Goal: Answer question/provide support

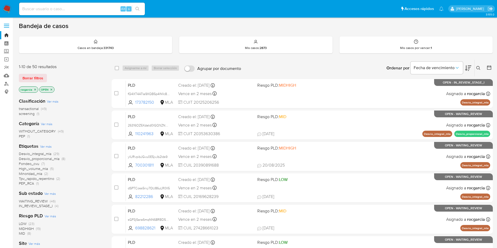
click at [9, 11] on img at bounding box center [7, 8] width 9 height 9
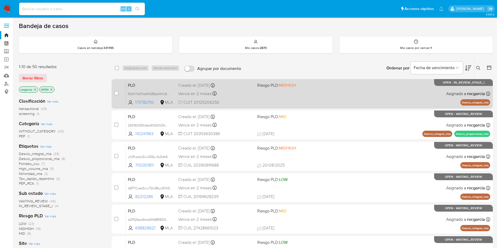
click at [316, 96] on div "PLD fQ4XT4ATIa9XQB5p4IN1c8EY 173782150 MLA Riesgo PLD: MIDHIGH Creado el: 12/08…" at bounding box center [308, 93] width 364 height 26
click at [168, 95] on span "fQ4XT4ATIa9XQB5p4IN1c8EY" at bounding box center [149, 94] width 43 height 6
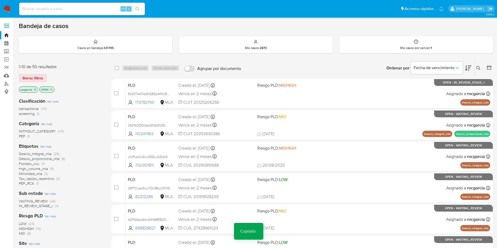
drag, startPoint x: 478, startPoint y: 67, endPoint x: 476, endPoint y: 72, distance: 5.0
click at [478, 67] on icon at bounding box center [478, 68] width 4 height 4
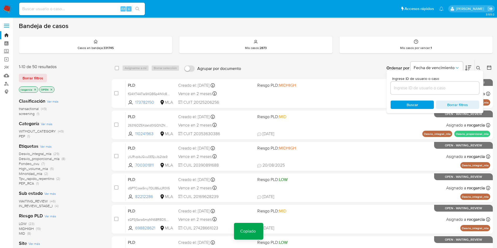
click at [430, 87] on input at bounding box center [435, 88] width 89 height 7
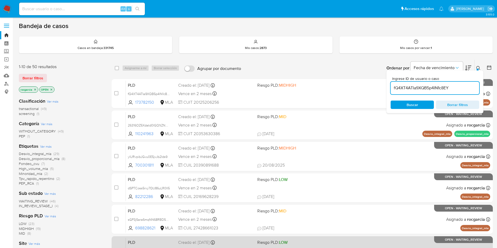
type input "fQ4XT4ATIa9XQB5p4IN1c8EY"
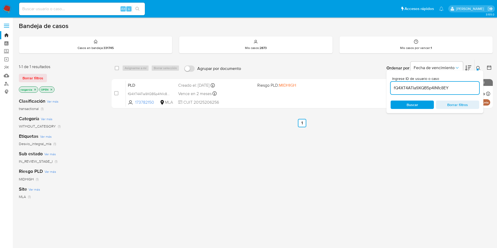
click at [7, 8] on img at bounding box center [7, 8] width 9 height 9
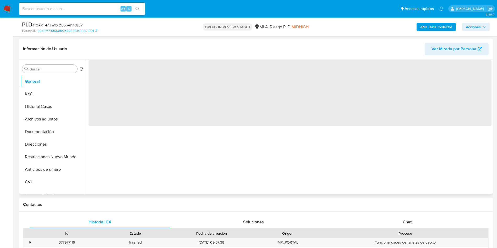
scroll to position [79, 0]
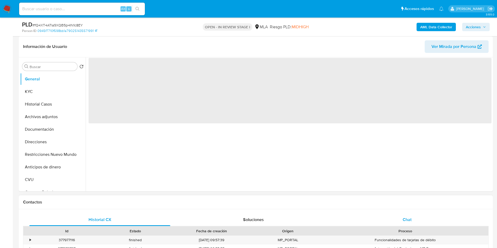
click at [414, 218] on div "Chat" at bounding box center [407, 219] width 141 height 13
select select "10"
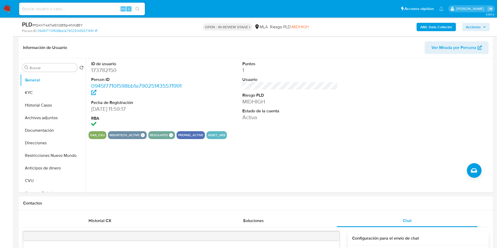
scroll to position [39, 0]
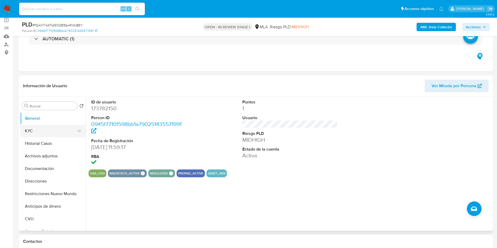
click at [42, 130] on button "KYC" at bounding box center [50, 131] width 61 height 13
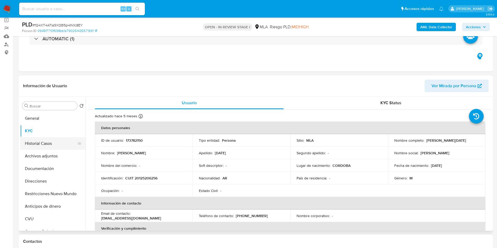
click at [43, 141] on button "Historial Casos" at bounding box center [50, 143] width 61 height 13
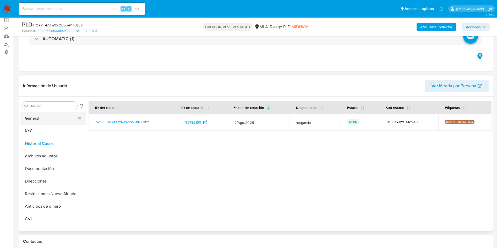
click at [35, 114] on button "General" at bounding box center [50, 118] width 61 height 13
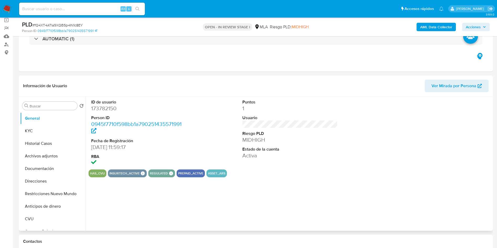
click at [107, 109] on dd "173782150" at bounding box center [139, 108] width 96 height 7
copy dd "173782150"
click at [30, 135] on button "KYC" at bounding box center [50, 131] width 61 height 13
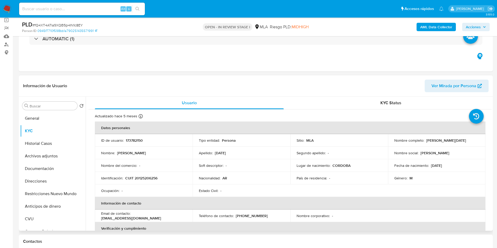
click at [150, 178] on p "CUIT 20125206256" at bounding box center [141, 178] width 32 height 5
copy p "20125206256"
click at [147, 179] on p "CUIT 20125206256" at bounding box center [141, 178] width 32 height 5
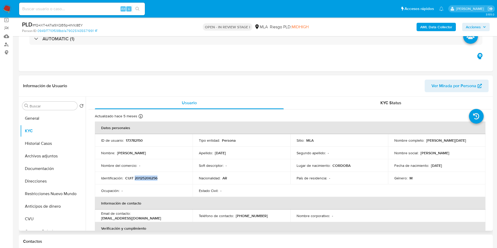
drag, startPoint x: 424, startPoint y: 139, endPoint x: 477, endPoint y: 142, distance: 53.2
click at [477, 142] on td "Nombre completo : Roberto Oscar Carnevale" at bounding box center [437, 140] width 98 height 13
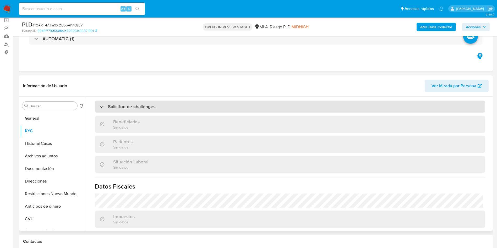
scroll to position [266, 0]
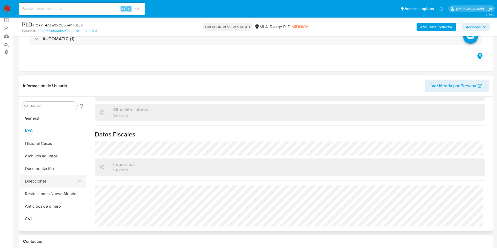
click at [40, 178] on button "Direcciones" at bounding box center [50, 181] width 61 height 13
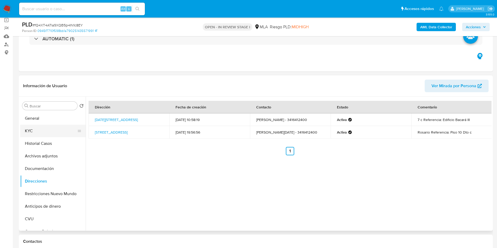
click at [29, 130] on button "KYC" at bounding box center [50, 131] width 61 height 13
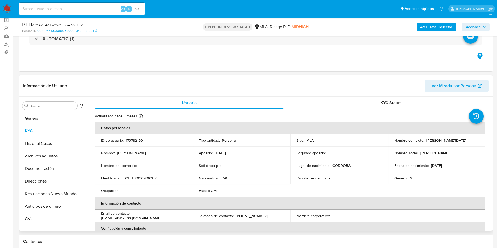
click at [141, 178] on p "CUIT 20125206256" at bounding box center [141, 178] width 32 height 5
copy p "20125206256"
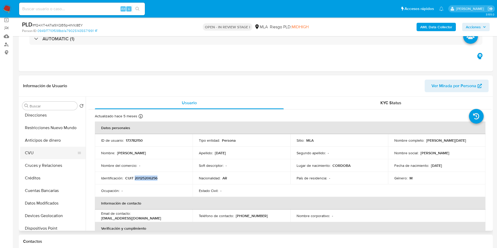
scroll to position [79, 0]
click at [52, 182] on button "Cuentas Bancarias" at bounding box center [50, 178] width 61 height 13
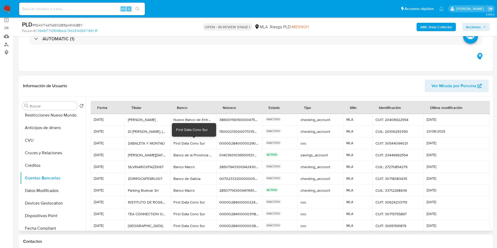
scroll to position [25, 0]
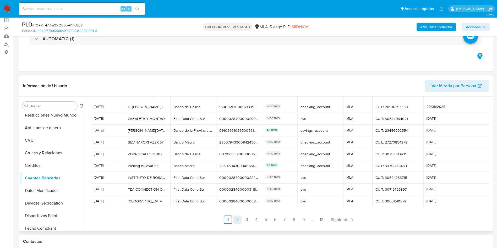
click at [240, 222] on link "2" at bounding box center [237, 220] width 8 height 8
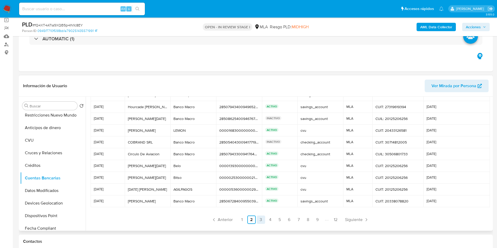
click at [261, 221] on link "3" at bounding box center [261, 220] width 8 height 8
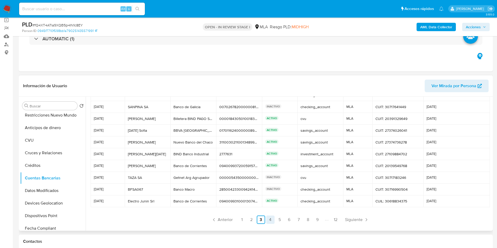
click at [270, 223] on link "4" at bounding box center [270, 220] width 8 height 8
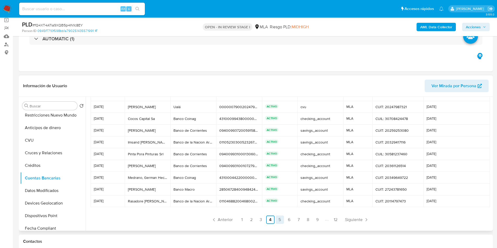
click at [277, 218] on link "5" at bounding box center [280, 220] width 8 height 8
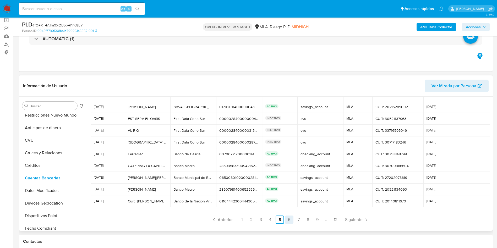
click at [288, 221] on link "6" at bounding box center [289, 220] width 8 height 8
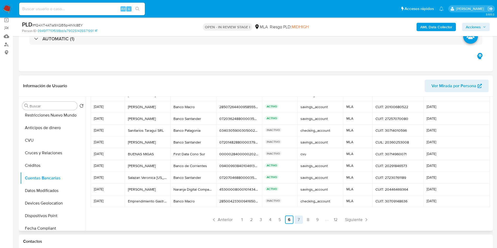
click at [300, 221] on link "7" at bounding box center [298, 220] width 8 height 8
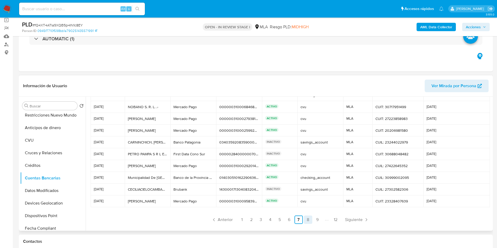
click at [305, 220] on link "8" at bounding box center [308, 220] width 8 height 8
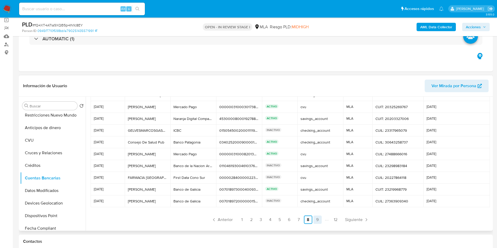
click at [317, 221] on link "9" at bounding box center [317, 220] width 8 height 8
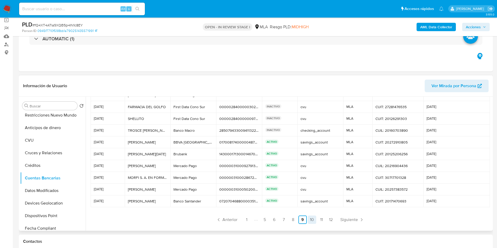
click at [315, 222] on link "10" at bounding box center [312, 220] width 8 height 8
click at [320, 221] on link "11" at bounding box center [322, 220] width 8 height 8
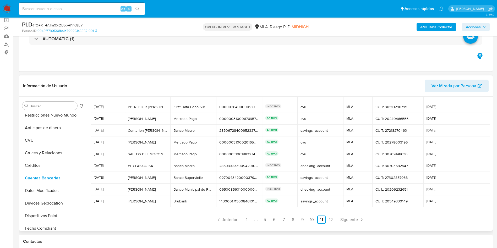
click at [325, 222] on ul "Anterior 1 5 6 7 8 9 10 11 12 Siguiente" at bounding box center [290, 220] width 399 height 8
click at [328, 222] on link "12" at bounding box center [331, 220] width 8 height 8
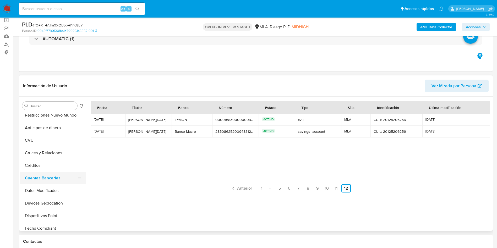
click at [50, 177] on button "Cuentas Bancarias" at bounding box center [50, 178] width 61 height 13
click at [336, 188] on link "11" at bounding box center [336, 188] width 8 height 8
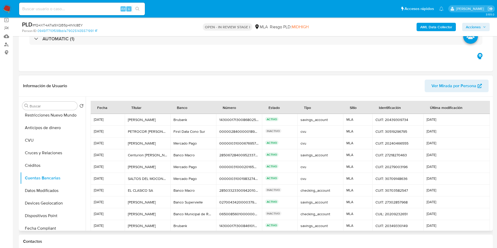
scroll to position [25, 0]
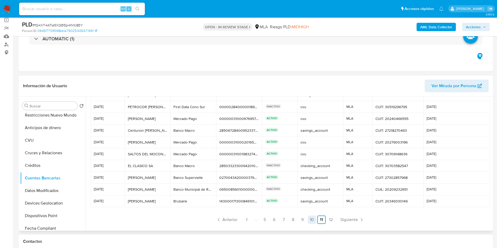
click at [309, 220] on link "10" at bounding box center [312, 220] width 8 height 8
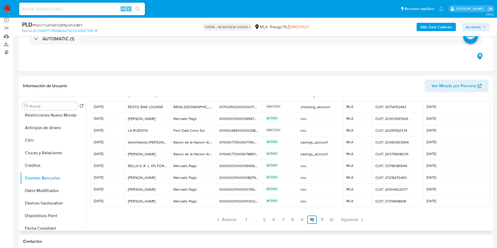
click at [296, 225] on div at bounding box center [290, 150] width 403 height 156
click at [300, 223] on link "9" at bounding box center [302, 220] width 8 height 8
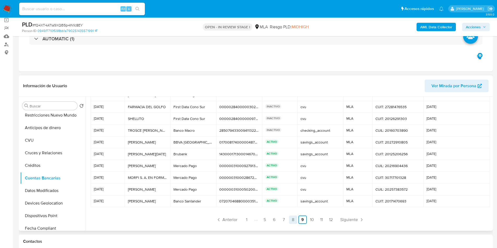
click at [294, 220] on link "8" at bounding box center [293, 220] width 8 height 8
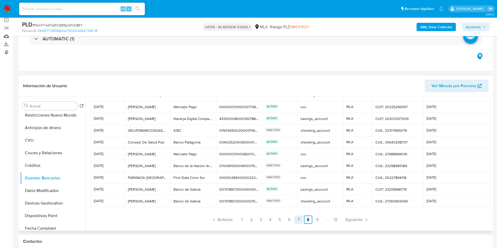
click at [294, 222] on link "7" at bounding box center [298, 220] width 8 height 8
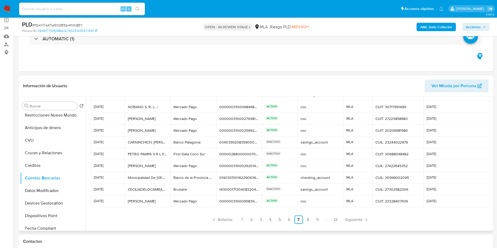
click at [292, 218] on ul "Anterior 1 2 3 4 5 6 7 8 9 12 Siguiente" at bounding box center [290, 220] width 399 height 8
click at [288, 220] on link "6" at bounding box center [289, 220] width 8 height 8
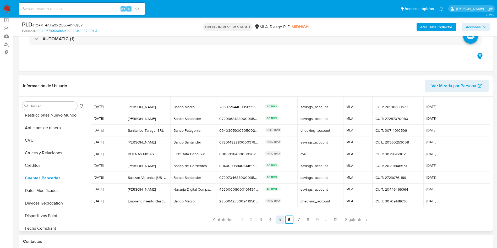
click at [276, 217] on link "5" at bounding box center [280, 220] width 8 height 8
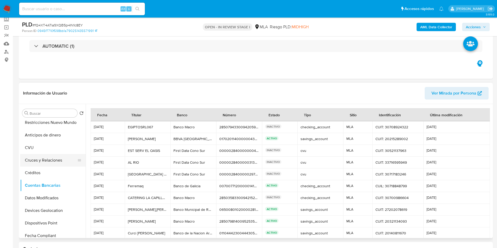
scroll to position [39, 0]
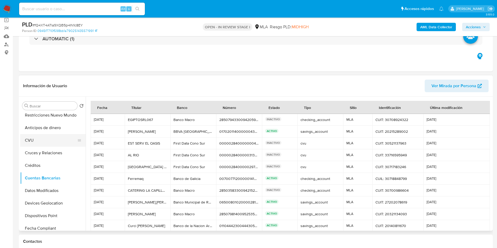
click at [38, 140] on button "CVU" at bounding box center [50, 140] width 61 height 13
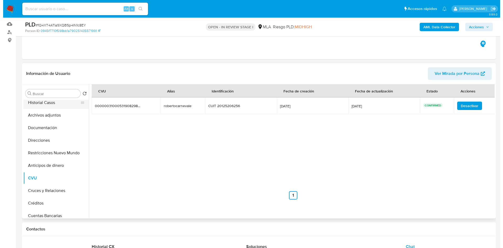
scroll to position [0, 0]
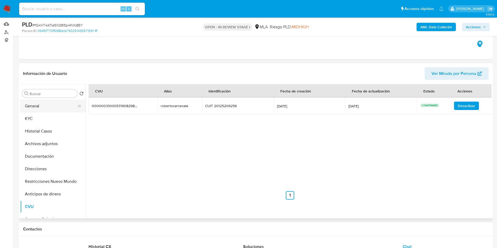
click at [46, 110] on button "General" at bounding box center [50, 106] width 61 height 13
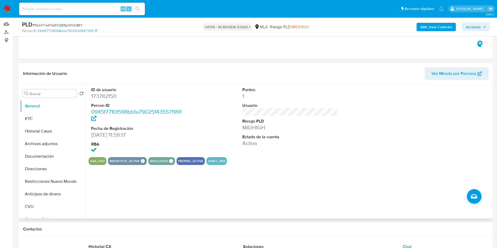
click at [106, 97] on dd "173782150" at bounding box center [139, 95] width 96 height 7
copy dd "173782150"
click at [48, 141] on button "Archivos adjuntos" at bounding box center [50, 144] width 61 height 13
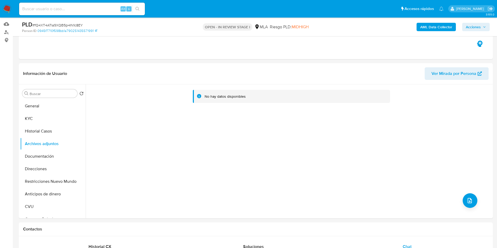
click at [431, 23] on b "AML Data Collector" at bounding box center [436, 27] width 32 height 8
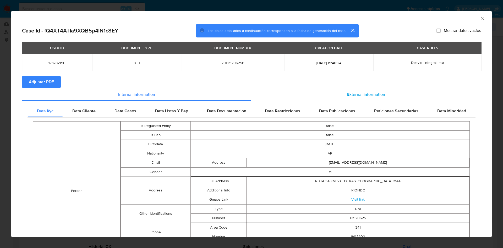
click at [364, 91] on span "External information" at bounding box center [366, 94] width 38 height 6
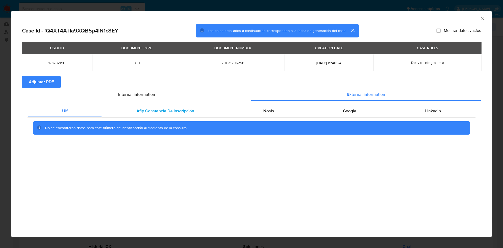
click at [187, 113] on span "Afip Constancia De Inscripción" at bounding box center [165, 111] width 58 height 6
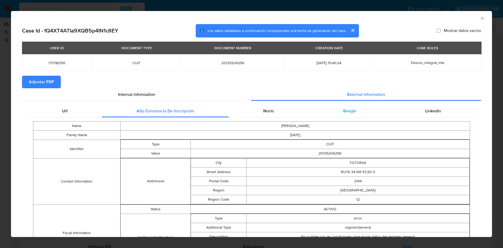
drag, startPoint x: 264, startPoint y: 109, endPoint x: 326, endPoint y: 114, distance: 61.6
click at [266, 109] on span "Nosis" at bounding box center [268, 111] width 11 height 6
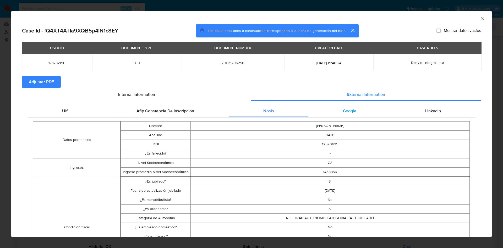
click at [343, 109] on span "Google" at bounding box center [349, 111] width 13 height 6
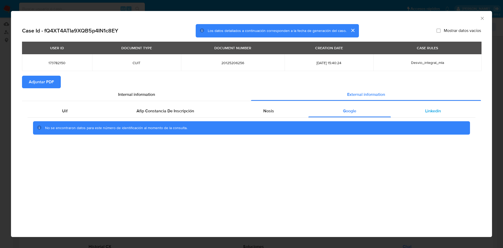
click at [431, 113] on span "Linkedin" at bounding box center [433, 111] width 16 height 6
click at [48, 85] on span "Adjuntar PDF" at bounding box center [41, 82] width 25 height 12
click at [486, 15] on div "AML Data Collector" at bounding box center [251, 17] width 481 height 13
click at [478, 20] on div "AML Data Collector" at bounding box center [251, 17] width 481 height 13
click at [480, 17] on icon "Cerrar ventana" at bounding box center [482, 18] width 5 height 5
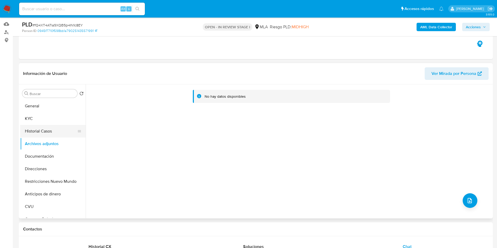
click at [43, 128] on button "Historial Casos" at bounding box center [50, 131] width 61 height 13
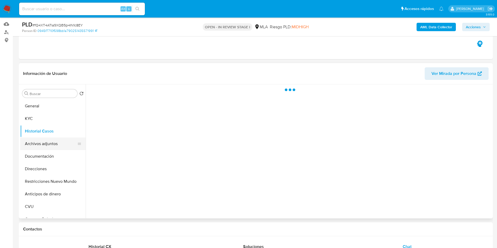
click at [47, 140] on button "Archivos adjuntos" at bounding box center [50, 144] width 61 height 13
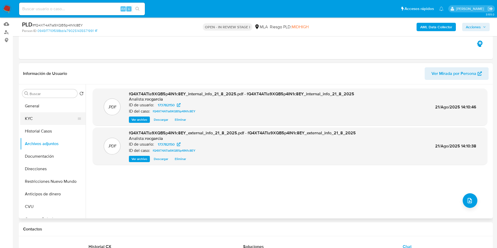
click at [43, 117] on button "KYC" at bounding box center [50, 118] width 61 height 13
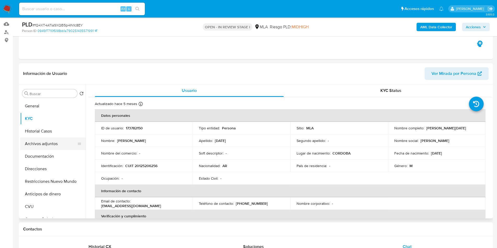
click at [57, 143] on button "Archivos adjuntos" at bounding box center [50, 144] width 61 height 13
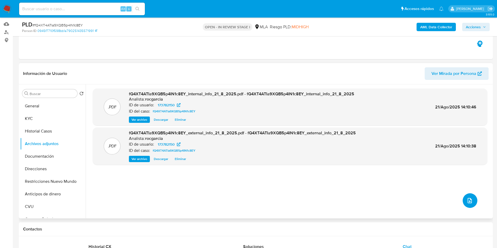
click at [468, 201] on icon "upload-file" at bounding box center [470, 200] width 4 height 5
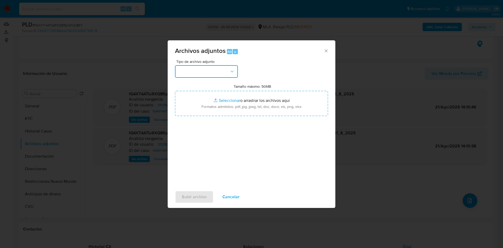
click at [205, 74] on button "button" at bounding box center [206, 71] width 63 height 13
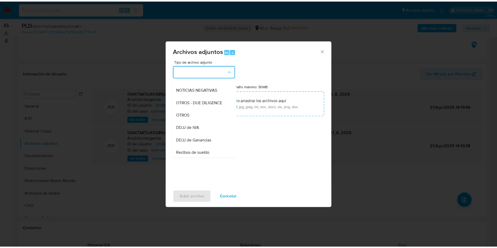
scroll to position [79, 0]
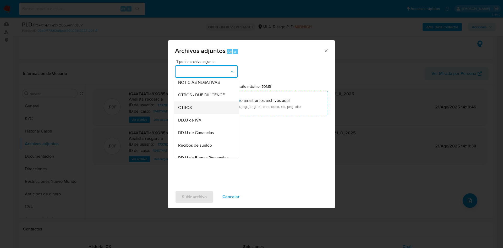
click at [206, 114] on div "OTROS" at bounding box center [204, 107] width 53 height 13
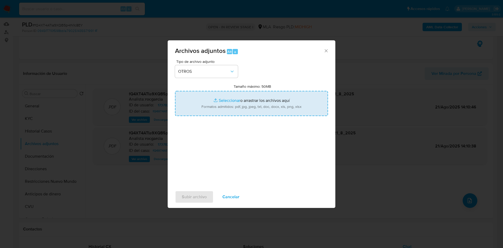
click at [225, 100] on input "Tamaño máximo: 50MB Seleccionar archivos" at bounding box center [251, 103] width 153 height 25
type input "C:\fakepath\Movimientos 173782150.xlsx"
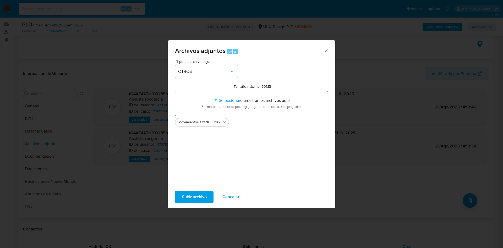
click at [194, 198] on span "Subir archivo" at bounding box center [194, 197] width 25 height 12
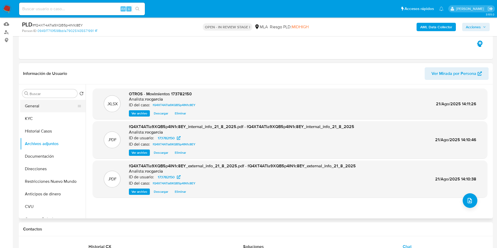
click at [32, 106] on button "General" at bounding box center [50, 106] width 61 height 13
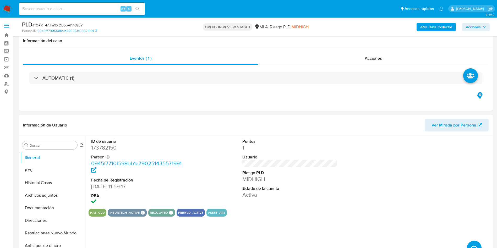
scroll to position [39, 0]
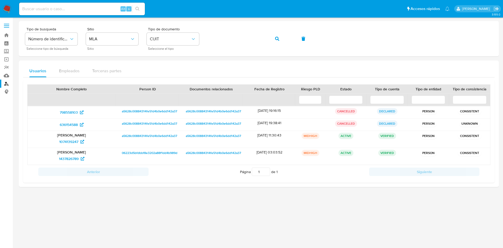
click at [68, 9] on input at bounding box center [82, 9] width 126 height 7
paste input "5dN6dmeupPaeen31OCKjaNcw"
type input "5dN6dmeupPaeen31OCKjaNcw"
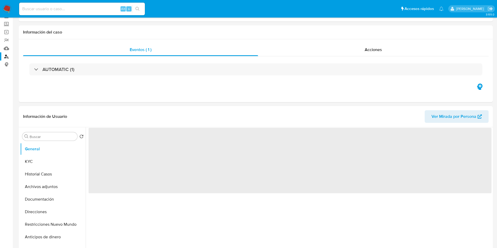
scroll to position [39, 0]
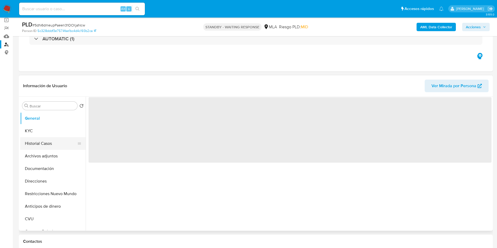
click at [34, 145] on button "Historial Casos" at bounding box center [50, 143] width 61 height 13
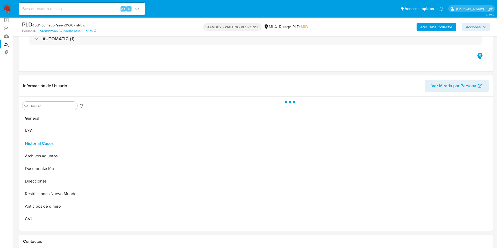
select select "10"
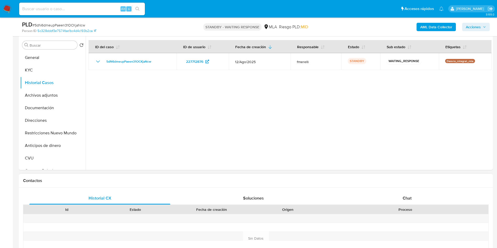
scroll to position [157, 0]
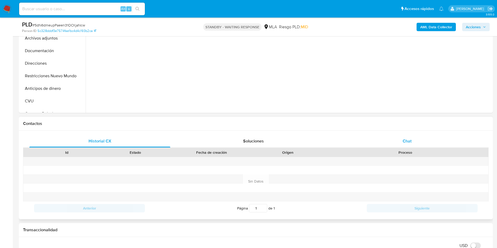
drag, startPoint x: 405, startPoint y: 140, endPoint x: 402, endPoint y: 141, distance: 2.9
click at [404, 140] on span "Chat" at bounding box center [407, 141] width 9 height 6
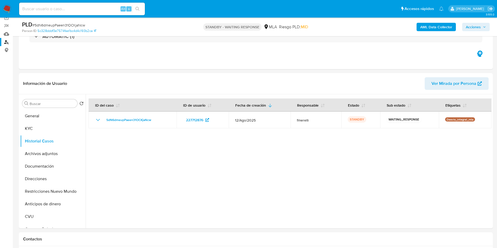
scroll to position [39, 0]
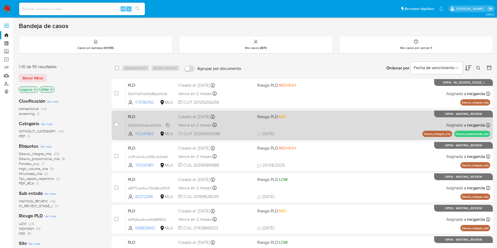
click at [167, 125] on span "26316OZ5Xdatd0IGQ1tZNEEX" at bounding box center [149, 125] width 43 height 6
click at [315, 125] on div "PLD 26316OZ5Xdatd0IGQ1tZNEEX Copiado Copiado 110241963 MLA Riesgo PLD: MID Crea…" at bounding box center [308, 125] width 364 height 26
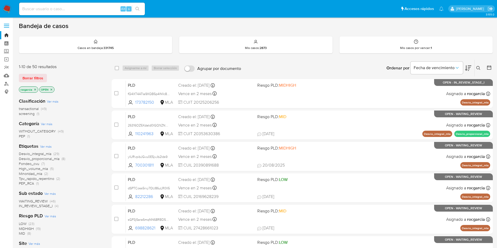
click at [478, 65] on button at bounding box center [479, 68] width 9 height 6
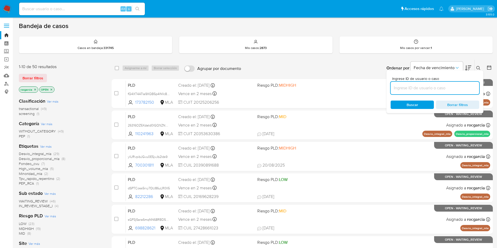
click at [435, 85] on input at bounding box center [435, 88] width 89 height 7
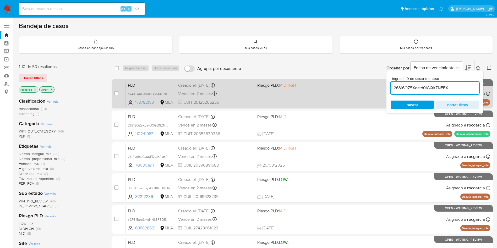
type input "26316OZ5Xdatd0IGQ1tZNEEX"
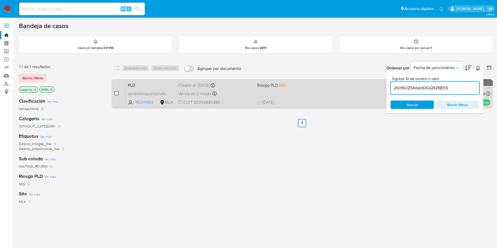
click at [116, 93] on input "checkbox" at bounding box center [116, 93] width 4 height 4
checkbox input "true"
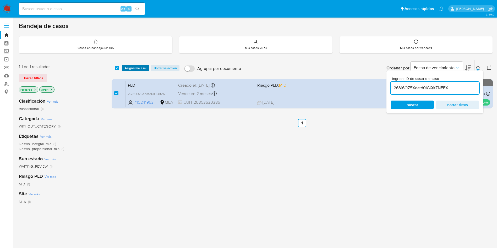
click at [130, 69] on span "Asignarme a mí" at bounding box center [136, 67] width 22 height 5
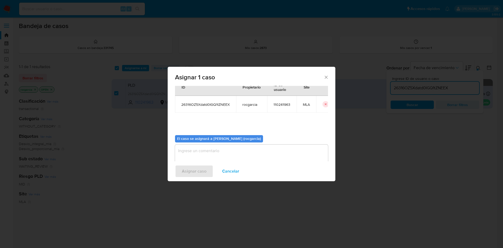
scroll to position [27, 0]
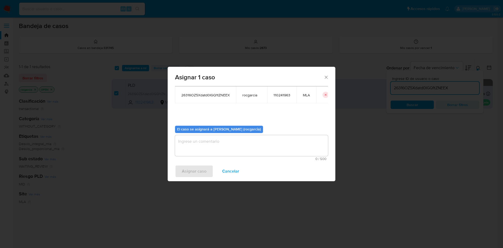
click at [211, 155] on textarea "assign-modal" at bounding box center [251, 145] width 153 height 21
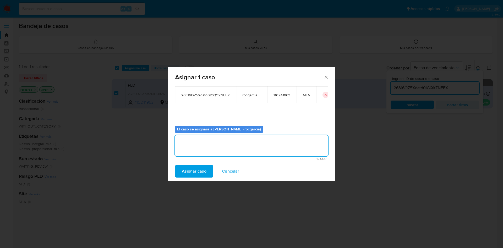
click at [202, 166] on span "Asignar caso" at bounding box center [194, 172] width 25 height 12
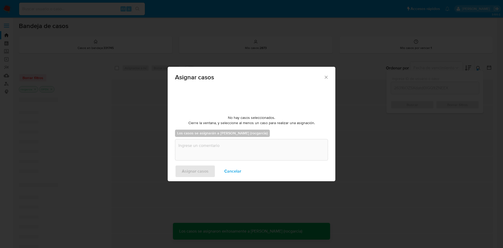
checkbox input "false"
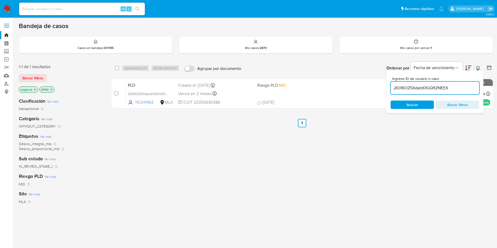
click at [479, 68] on icon at bounding box center [478, 68] width 4 height 4
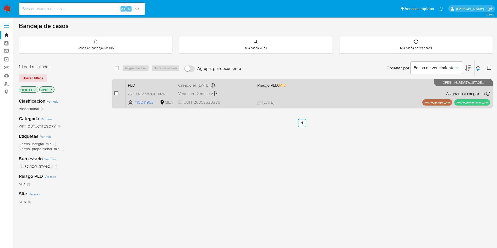
click at [116, 95] on input "checkbox" at bounding box center [116, 93] width 4 height 4
checkbox input "true"
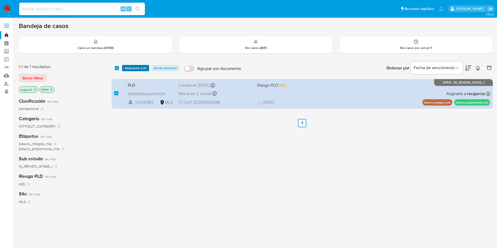
click at [130, 67] on span "Asignarme a mí" at bounding box center [136, 67] width 22 height 5
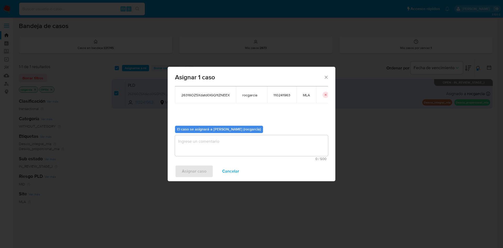
click at [211, 148] on textarea "assign-modal" at bounding box center [251, 145] width 153 height 21
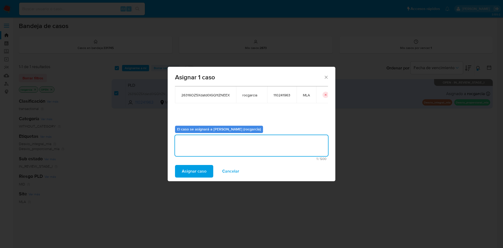
click at [200, 166] on span "Asignar caso" at bounding box center [194, 172] width 25 height 12
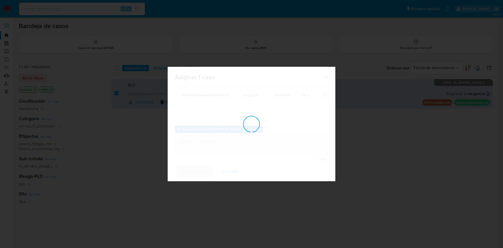
checkbox input "false"
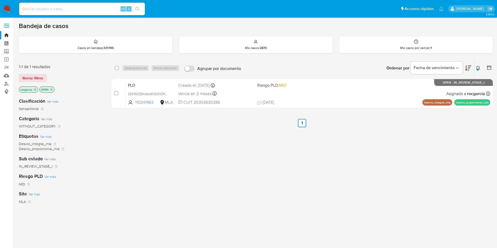
click at [6, 7] on img at bounding box center [7, 8] width 9 height 9
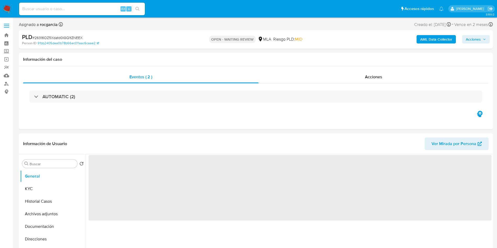
select select "10"
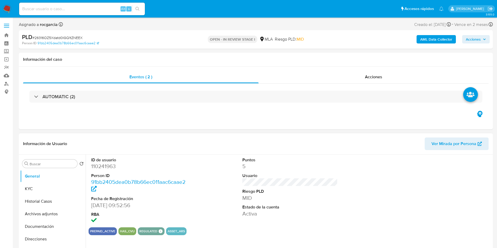
select select "10"
click at [98, 166] on dd "110241963" at bounding box center [139, 166] width 96 height 7
copy dd "110241963"
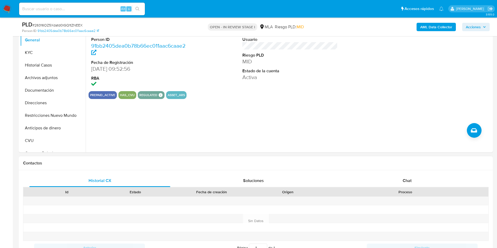
scroll to position [118, 0]
click at [404, 183] on span "Chat" at bounding box center [407, 180] width 9 height 6
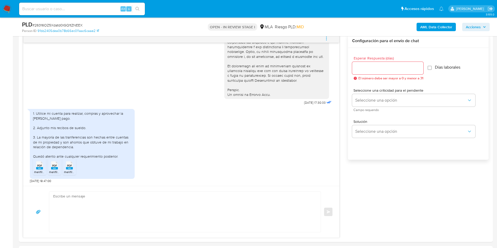
scroll to position [79, 0]
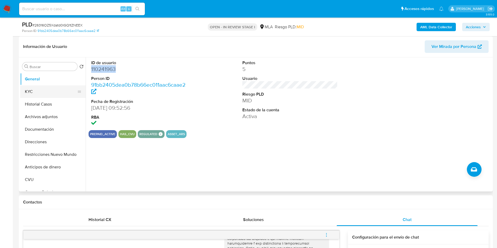
click at [36, 92] on button "KYC" at bounding box center [50, 91] width 61 height 13
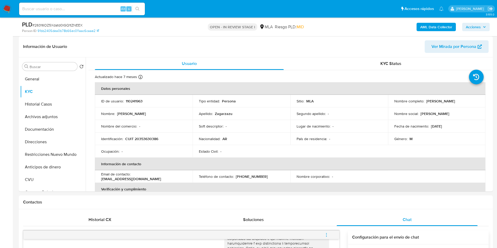
scroll to position [236, 0]
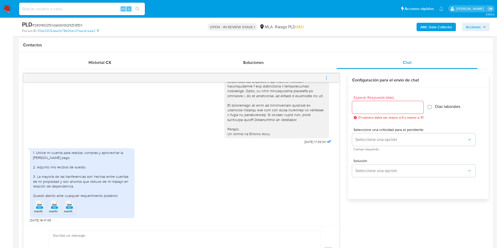
click at [41, 206] on span "PDF" at bounding box center [39, 204] width 5 height 3
click at [55, 208] on rect at bounding box center [54, 207] width 7 height 2
click at [71, 209] on icon "PDF" at bounding box center [69, 204] width 7 height 9
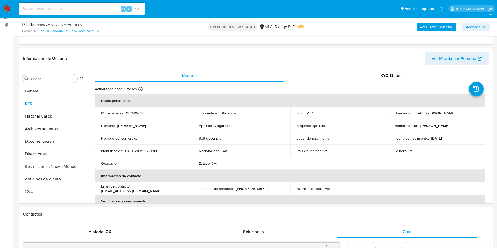
scroll to position [39, 0]
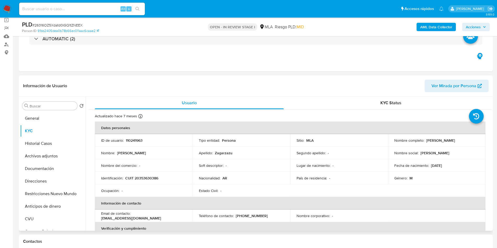
click at [139, 179] on p "CUIT 20353630386" at bounding box center [141, 178] width 33 height 5
copy p "20353630386"
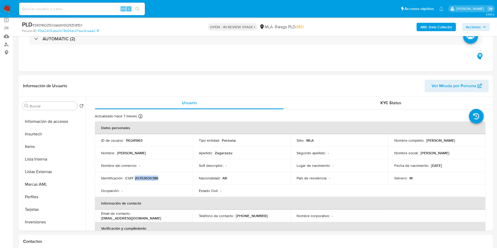
scroll to position [275, 0]
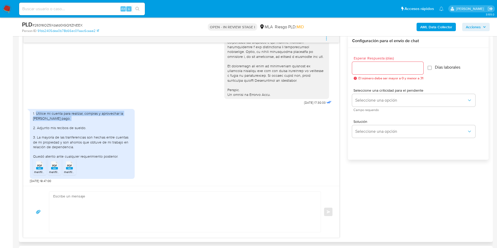
drag, startPoint x: 36, startPoint y: 113, endPoint x: 65, endPoint y: 118, distance: 29.5
click at [65, 118] on div "1. Utilice mi cuenta para realizar, compras y aprovechar la tasa de Mercado pag…" at bounding box center [82, 135] width 98 height 48
copy div "Utilice mi cuenta para realizar, compras y aprovechar la tasa de Mercado pago."
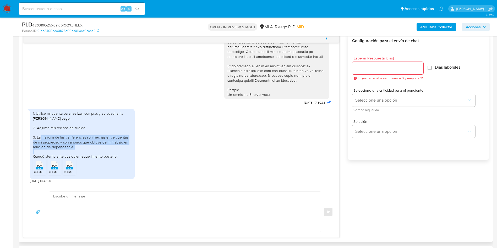
drag, startPoint x: 37, startPoint y: 138, endPoint x: 79, endPoint y: 146, distance: 42.6
click at [79, 146] on div "1. Utilice mi cuenta para realizar, compras y aprovechar la tasa [PERSON_NAME] …" at bounding box center [82, 135] width 98 height 48
copy div "La mayoría de las tranferencias son hechas entre cuentas de mi propiedad y son …"
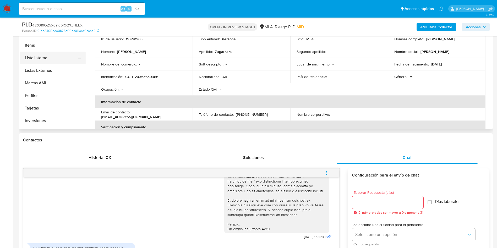
scroll to position [79, 0]
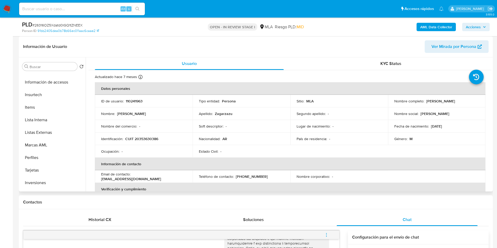
click at [127, 101] on p "110241963" at bounding box center [134, 101] width 17 height 5
copy p "110241963"
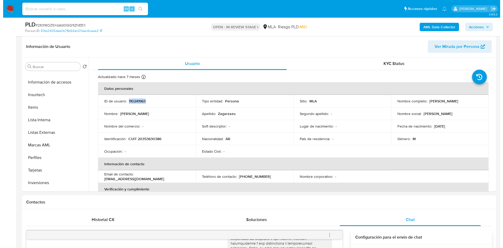
scroll to position [236, 0]
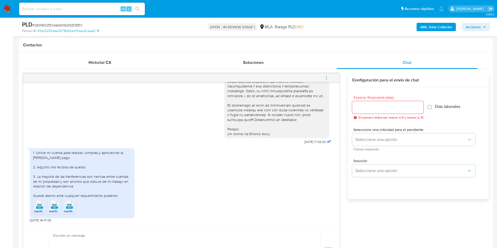
click at [325, 79] on icon "menu-action" at bounding box center [326, 77] width 5 height 5
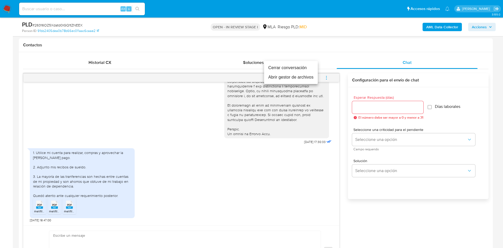
click at [298, 77] on li "Abrir gestor de archivos" at bounding box center [291, 77] width 54 height 9
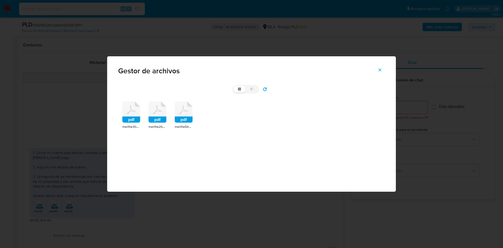
click at [128, 113] on icon at bounding box center [131, 109] width 9 height 9
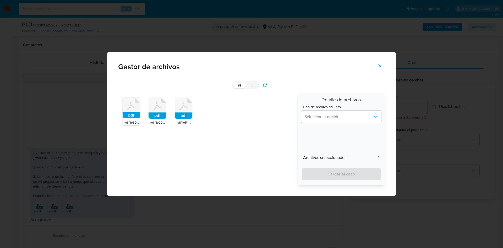
click at [167, 115] on div "pdf melifile3075393262886710267.pdf pdf melifile2065275494421664661.pdf pdf mel…" at bounding box center [206, 139] width 176 height 92
click at [164, 116] on rect at bounding box center [158, 116] width 18 height 6
click at [181, 116] on rect at bounding box center [184, 116] width 18 height 6
click at [319, 117] on span "Seleccionar opción" at bounding box center [338, 116] width 68 height 5
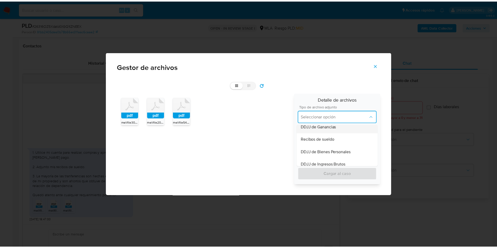
scroll to position [118, 0]
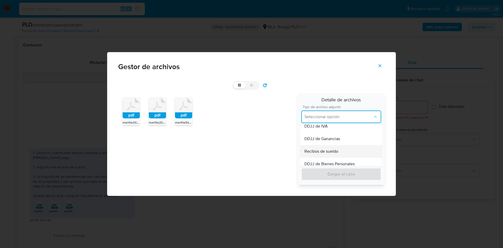
click at [333, 151] on span "Recibos de sueldo" at bounding box center [321, 151] width 34 height 5
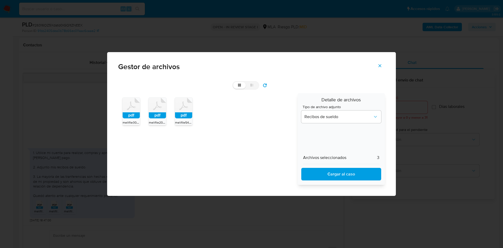
click at [338, 177] on span "Cargar al caso" at bounding box center [341, 174] width 66 height 12
click at [380, 63] on icon "Cerrar" at bounding box center [379, 65] width 5 height 5
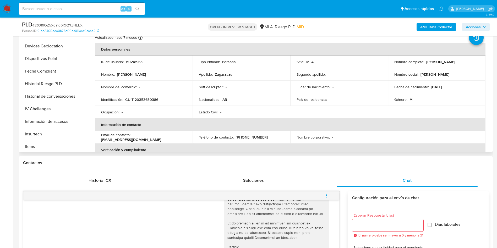
scroll to position [0, 0]
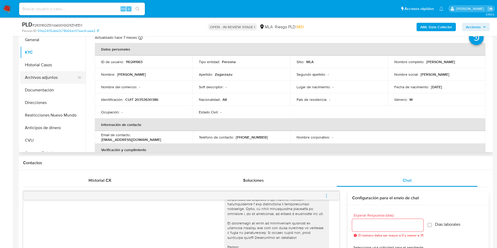
click at [56, 79] on button "Archivos adjuntos" at bounding box center [50, 77] width 61 height 13
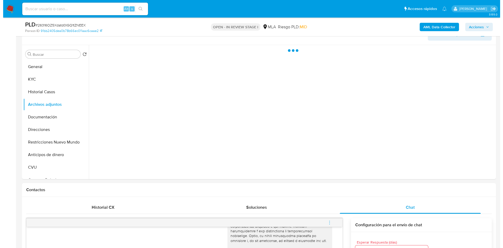
scroll to position [79, 0]
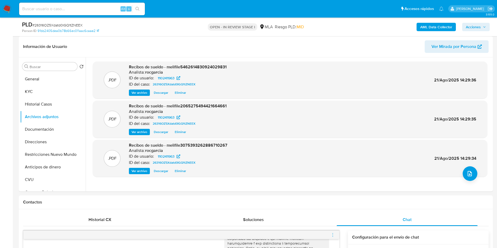
click at [436, 26] on b "AML Data Collector" at bounding box center [436, 27] width 32 height 8
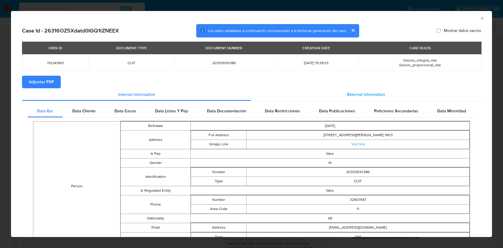
click at [376, 91] on span "External information" at bounding box center [366, 94] width 38 height 6
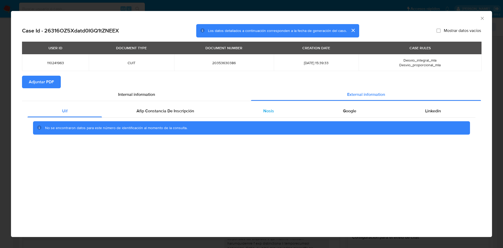
click at [274, 112] on div "Nosis" at bounding box center [269, 111] width 80 height 13
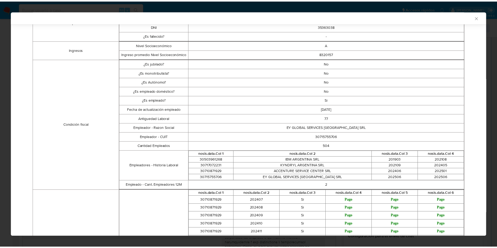
scroll to position [0, 0]
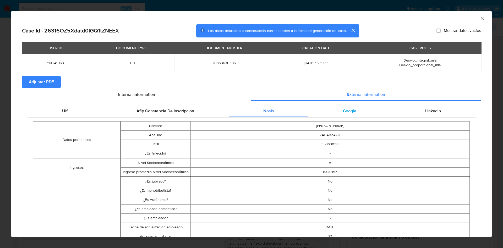
drag, startPoint x: 348, startPoint y: 111, endPoint x: 351, endPoint y: 110, distance: 2.9
click at [348, 111] on span "Google" at bounding box center [349, 111] width 13 height 6
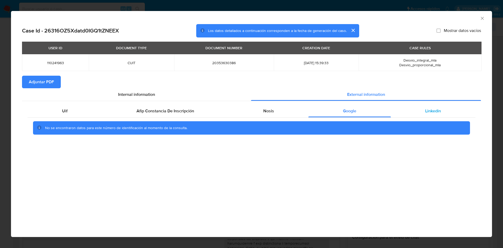
click at [435, 111] on span "Linkedin" at bounding box center [433, 111] width 16 height 6
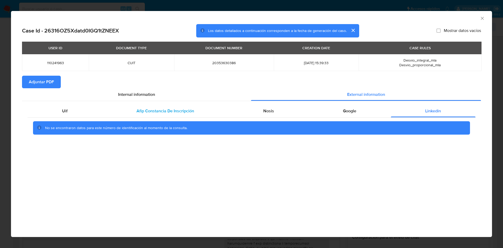
click at [142, 113] on span "Afip Constancia De Inscripción" at bounding box center [165, 111] width 58 height 6
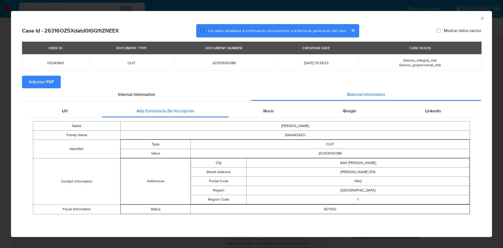
click at [39, 79] on span "Adjuntar PDF" at bounding box center [41, 82] width 25 height 12
click at [481, 18] on icon "Cerrar ventana" at bounding box center [482, 18] width 5 height 5
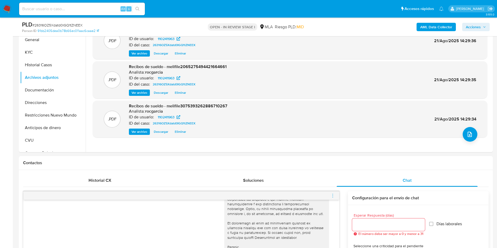
scroll to position [275, 0]
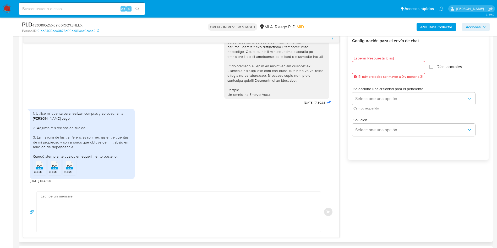
click at [120, 213] on textarea at bounding box center [177, 212] width 273 height 40
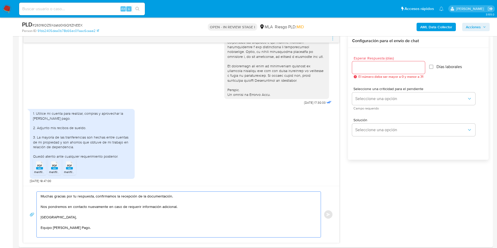
type textarea "Muchas gracias por tu respuesta, confirmamos la recepción de la documentación. …"
click at [369, 64] on input "Esperar Respuesta (días)" at bounding box center [388, 67] width 73 height 7
type input "0"
click at [328, 210] on button "Enviar" at bounding box center [328, 214] width 9 height 9
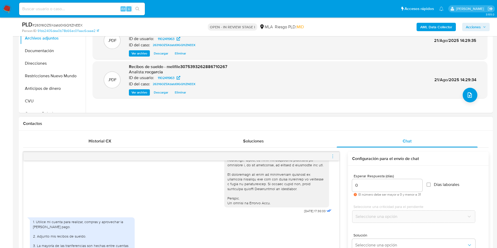
scroll to position [293, 0]
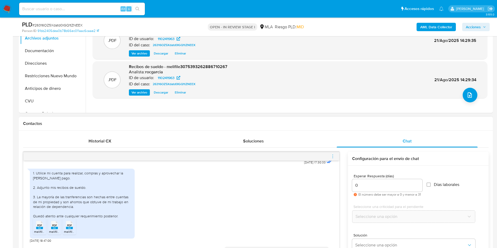
click at [334, 155] on icon "menu-action" at bounding box center [332, 156] width 5 height 5
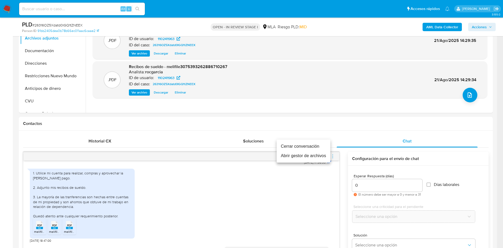
click at [289, 145] on li "Cerrar conversación" at bounding box center [304, 146] width 54 height 9
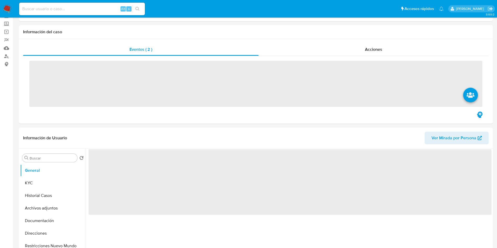
scroll to position [39, 0]
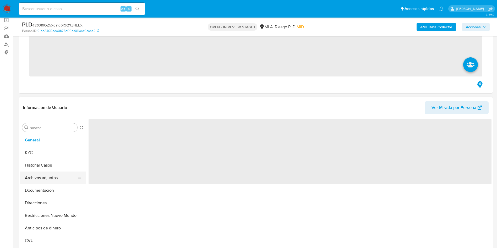
click at [36, 174] on ul "General KYC Historial Casos Archivos adjuntos Documentación Direcciones Restric…" at bounding box center [52, 193] width 65 height 118
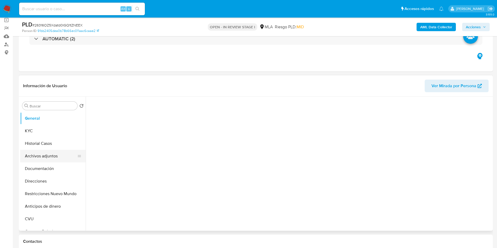
click at [66, 153] on button "Archivos adjuntos" at bounding box center [50, 156] width 61 height 13
select select "10"
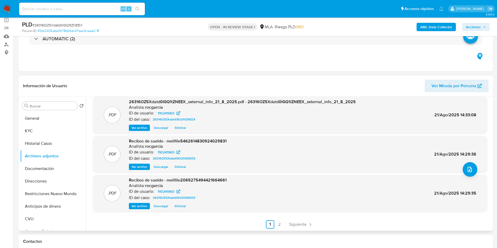
scroll to position [44, 0]
click at [282, 222] on link "2" at bounding box center [279, 224] width 8 height 8
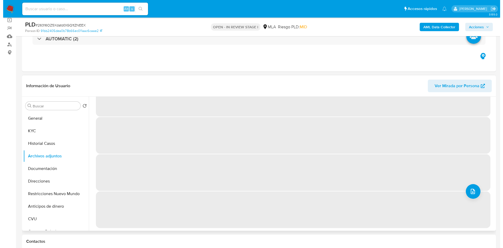
scroll to position [0, 0]
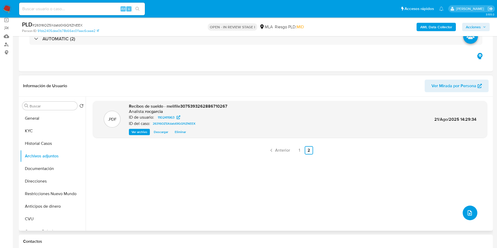
click at [465, 209] on button "upload-file" at bounding box center [470, 213] width 15 height 15
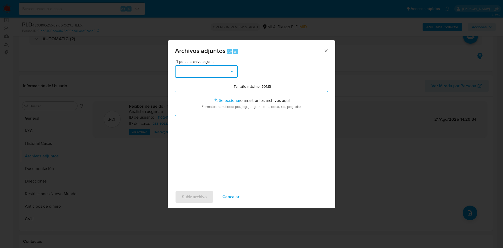
click at [218, 73] on button "button" at bounding box center [206, 71] width 63 height 13
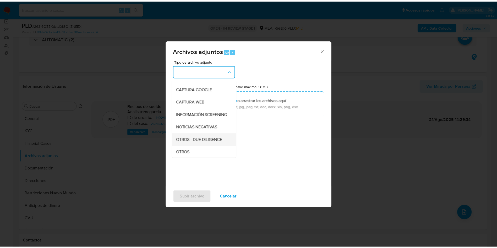
scroll to position [79, 0]
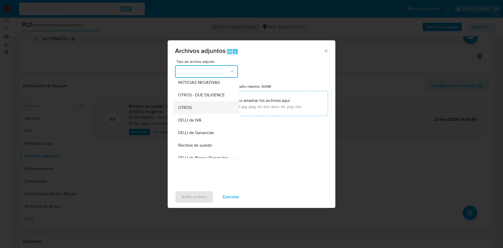
click at [199, 111] on div "OTROS" at bounding box center [204, 107] width 53 height 13
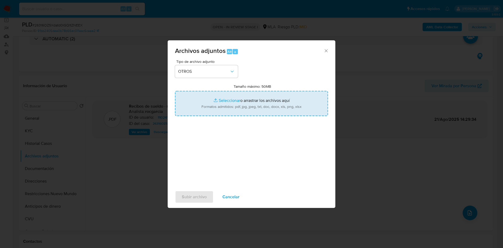
click at [208, 108] on input "Tamaño máximo: 50MB Seleccionar archivos" at bounding box center [251, 103] width 153 height 25
type input "C:\fakepath\Movimientos 110241963.xlsx"
click at [224, 100] on input "Tamaño máximo: 50MB Seleccionar archivos" at bounding box center [251, 103] width 153 height 25
type input "C:\fakepath\Caselog 26316OZ5Xdatd0IGQ1tZNEEX - 110241963.docx"
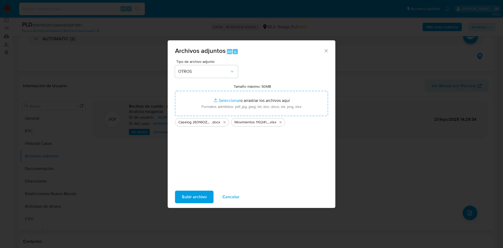
click at [195, 200] on span "Subir archivo" at bounding box center [194, 197] width 25 height 12
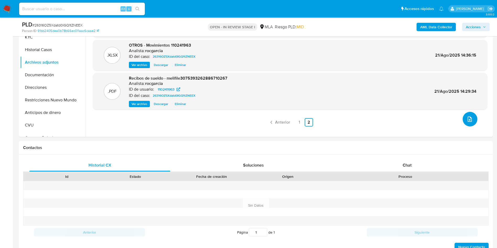
scroll to position [196, 0]
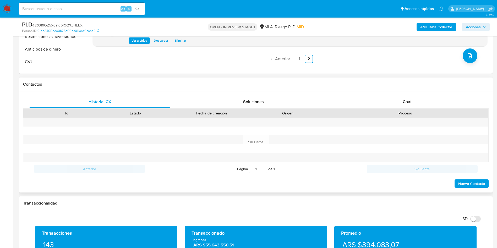
click at [405, 95] on div "Historial CX Soluciones Chat Id Estado Fecha de creación Origen Proceso Anterio…" at bounding box center [256, 141] width 474 height 101
click at [408, 100] on span "Chat" at bounding box center [407, 102] width 9 height 6
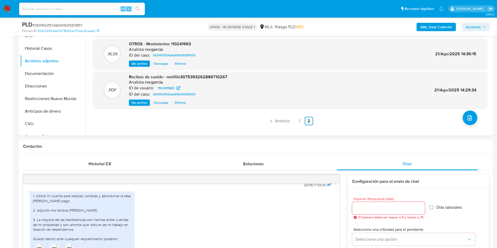
scroll to position [39, 0]
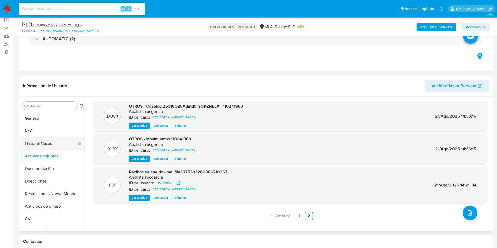
click at [60, 147] on button "Historial Casos" at bounding box center [50, 143] width 61 height 13
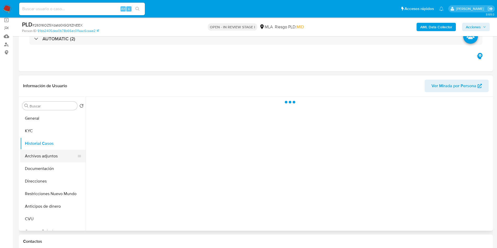
click at [59, 156] on button "Archivos adjuntos" at bounding box center [50, 156] width 61 height 13
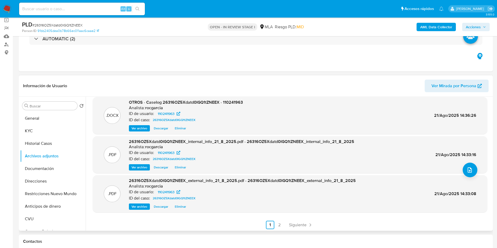
scroll to position [44, 0]
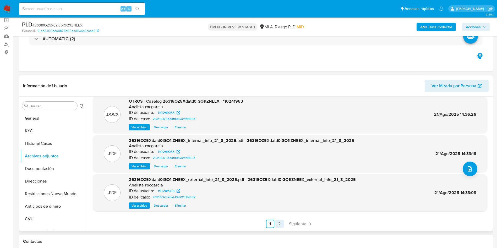
click at [276, 225] on link "2" at bounding box center [279, 224] width 8 height 8
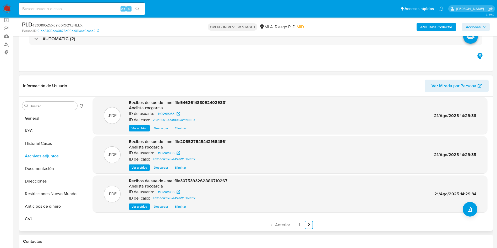
scroll to position [5, 0]
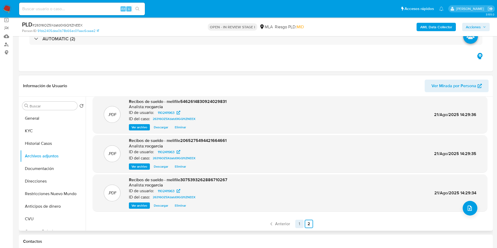
click at [297, 224] on link "1" at bounding box center [299, 224] width 8 height 8
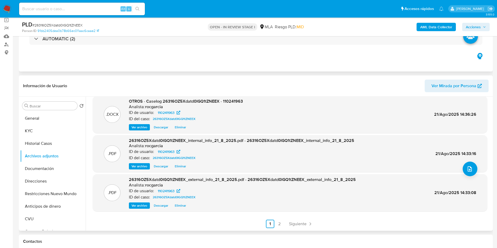
scroll to position [0, 0]
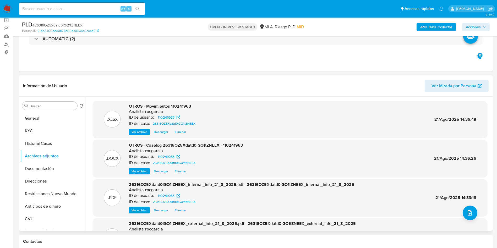
drag, startPoint x: 478, startPoint y: 25, endPoint x: 474, endPoint y: 25, distance: 3.9
click at [477, 25] on span "Acciones" at bounding box center [473, 27] width 15 height 8
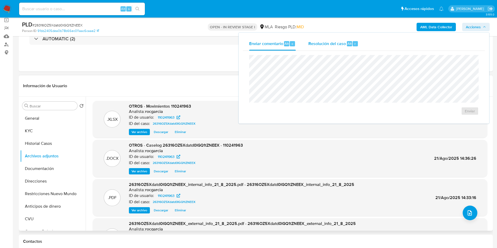
click at [343, 47] on div "Resolución del caso Alt r" at bounding box center [333, 44] width 50 height 14
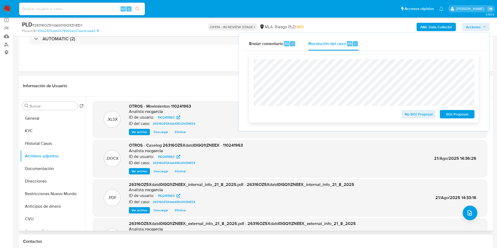
click at [408, 113] on span "No ROI Proposal" at bounding box center [418, 114] width 27 height 7
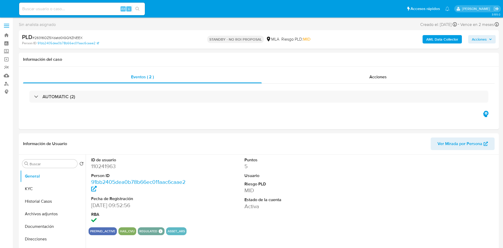
select select "10"
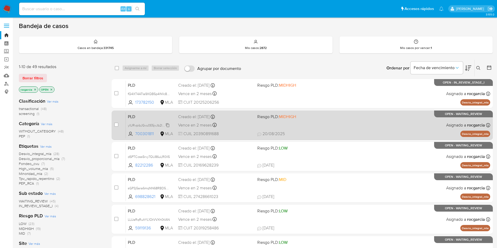
click at [169, 124] on icon at bounding box center [167, 125] width 3 height 4
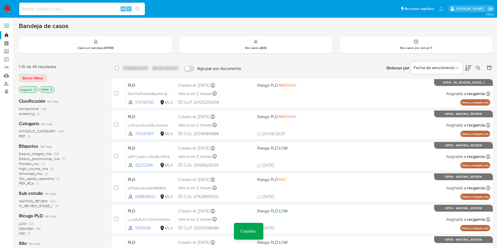
click at [477, 66] on icon at bounding box center [478, 68] width 4 height 4
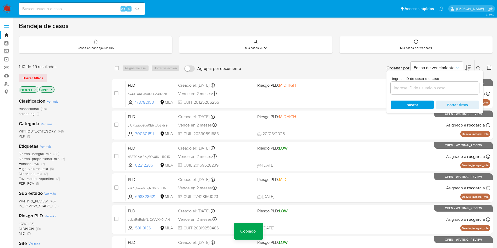
click at [417, 86] on input at bounding box center [435, 88] width 89 height 7
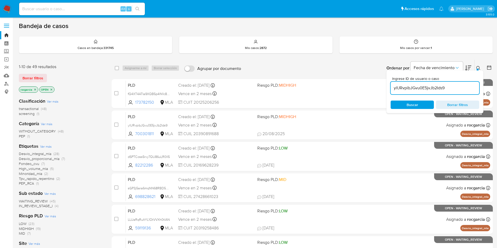
type input "ylURvpibJGvu0E5jvJb2Ids9"
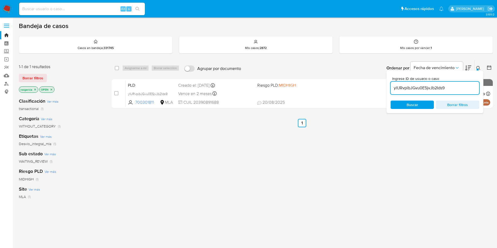
click at [477, 68] on icon at bounding box center [478, 68] width 4 height 4
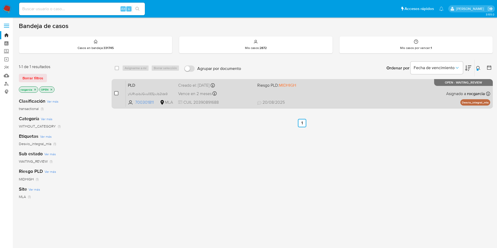
click at [115, 95] on input "checkbox" at bounding box center [116, 93] width 4 height 4
checkbox input "true"
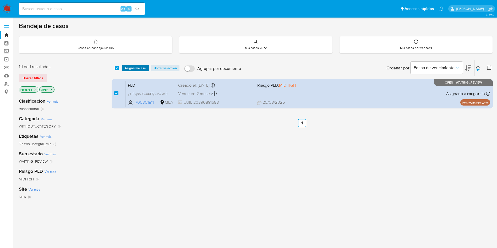
click at [135, 67] on span "Asignarme a mí" at bounding box center [136, 67] width 22 height 5
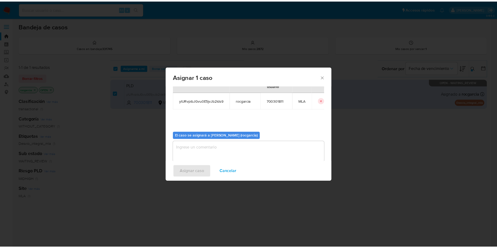
scroll to position [27, 0]
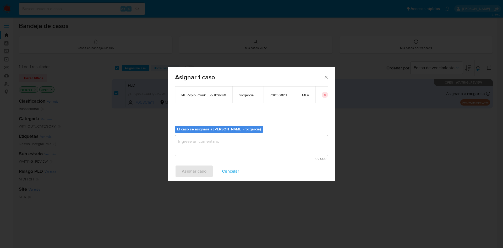
click at [212, 144] on textarea "assign-modal" at bounding box center [251, 145] width 153 height 21
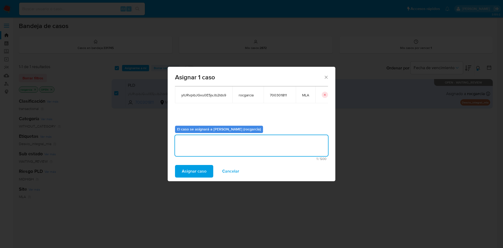
click at [200, 169] on span "Asignar caso" at bounding box center [194, 172] width 25 height 12
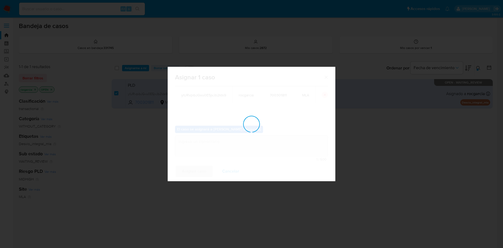
checkbox input "false"
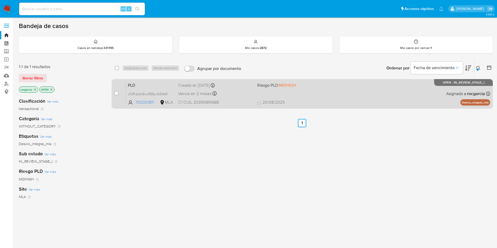
click at [326, 93] on div "PLD ylURvpibJGvu0E5jvJb2Ids9 700301811 MLA Riesgo PLD: MIDHIGH Creado el: [DATE…" at bounding box center [308, 93] width 364 height 26
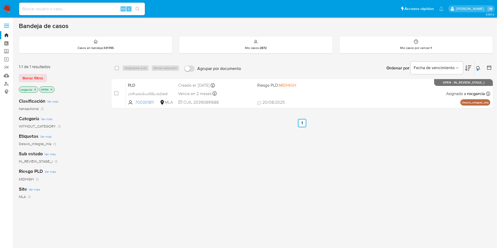
drag, startPoint x: 477, startPoint y: 69, endPoint x: 462, endPoint y: 79, distance: 18.2
click at [477, 69] on div at bounding box center [478, 70] width 2 height 2
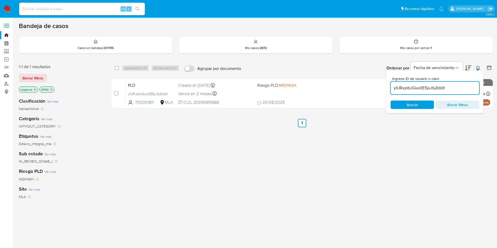
click at [450, 86] on input "ylURvpibJGvu0E5jvJb2Ids9" at bounding box center [435, 88] width 89 height 7
type input "700301811"
click at [477, 70] on div at bounding box center [478, 70] width 2 height 2
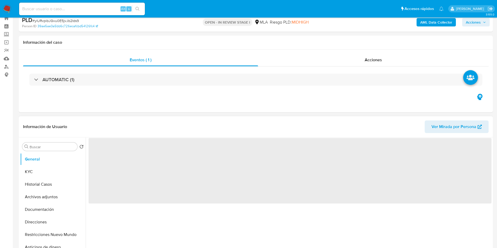
scroll to position [39, 0]
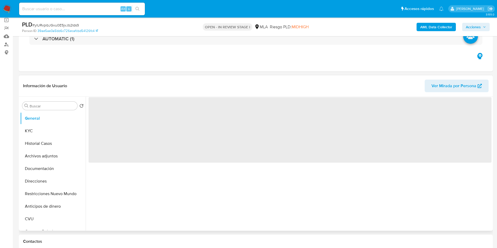
select select "10"
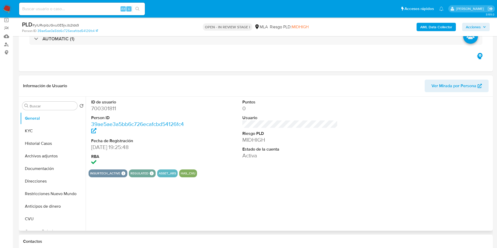
click at [98, 107] on dd "700301811" at bounding box center [139, 108] width 96 height 7
copy dd "700301811"
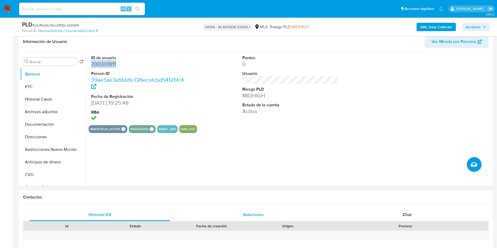
scroll to position [196, 0]
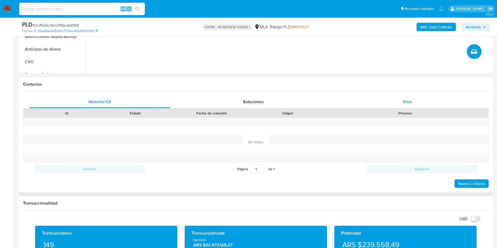
click at [404, 102] on span "Chat" at bounding box center [407, 102] width 9 height 6
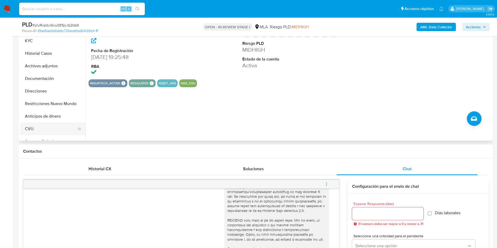
scroll to position [118, 0]
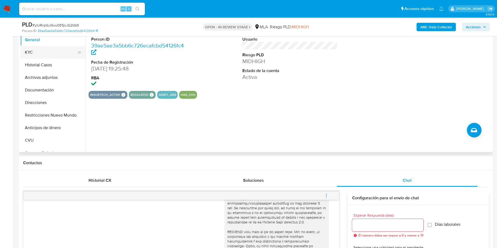
click at [30, 51] on button "KYC" at bounding box center [50, 52] width 61 height 13
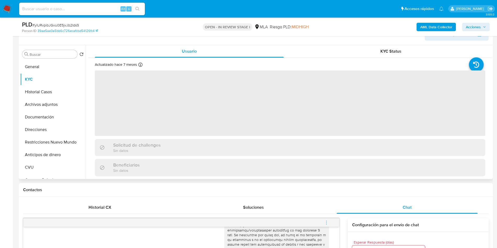
scroll to position [79, 0]
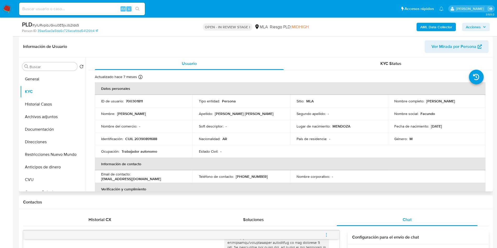
click at [135, 98] on td "ID de usuario : 700301811" at bounding box center [144, 101] width 98 height 13
click at [134, 99] on p "700301811" at bounding box center [134, 101] width 17 height 5
copy div "ID de usuario : 700301811"
click at [129, 102] on p "700301811" at bounding box center [134, 101] width 17 height 5
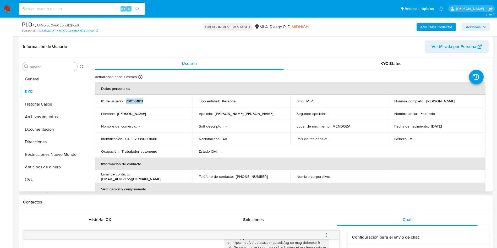
click at [129, 102] on p "700301811" at bounding box center [134, 101] width 17 height 5
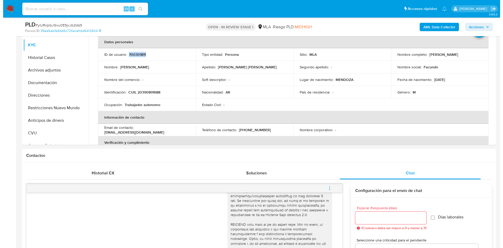
scroll to position [39, 0]
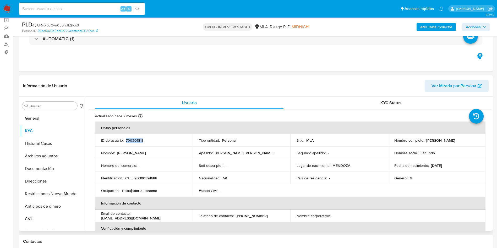
click at [134, 139] on p "700301811" at bounding box center [134, 140] width 17 height 5
click at [39, 158] on button "Archivos adjuntos" at bounding box center [50, 156] width 61 height 13
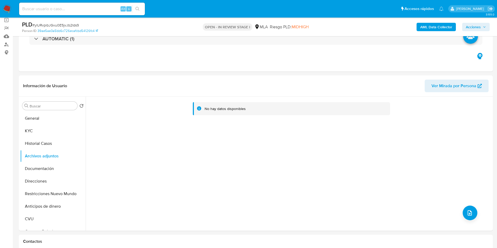
click at [430, 26] on b "AML Data Collector" at bounding box center [436, 27] width 32 height 8
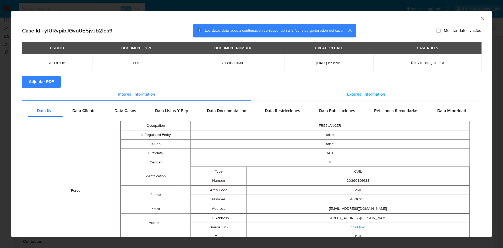
click at [376, 95] on span "External information" at bounding box center [366, 94] width 38 height 6
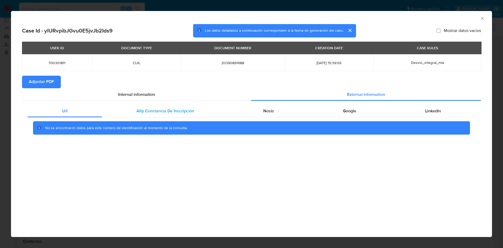
click at [165, 108] on span "Afip Constancia De Inscripción" at bounding box center [165, 111] width 58 height 6
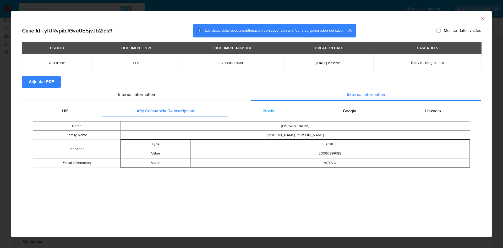
click at [293, 112] on div "Nosis" at bounding box center [269, 111] width 80 height 13
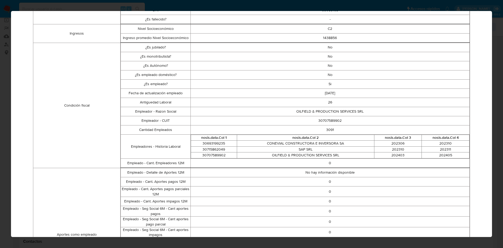
scroll to position [0, 0]
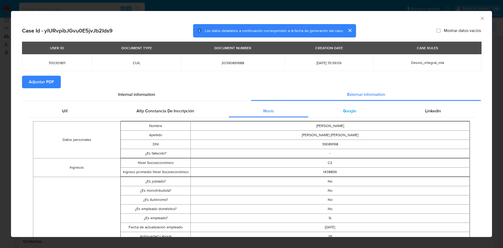
drag, startPoint x: 340, startPoint y: 111, endPoint x: 353, endPoint y: 110, distance: 13.6
click at [343, 110] on span "Google" at bounding box center [349, 111] width 13 height 6
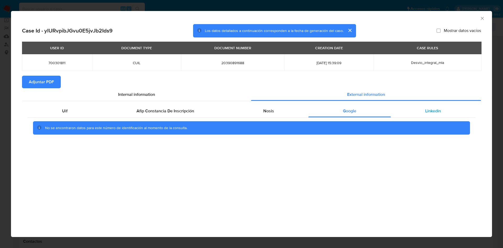
click at [426, 111] on span "Linkedin" at bounding box center [433, 111] width 16 height 6
click at [48, 83] on span "Adjuntar PDF" at bounding box center [41, 82] width 25 height 12
click at [479, 15] on div "AML Data Collector" at bounding box center [247, 18] width 465 height 6
click at [483, 17] on icon "Cerrar ventana" at bounding box center [482, 18] width 5 height 5
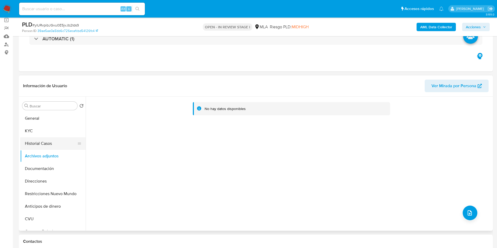
click at [53, 143] on button "Historial Casos" at bounding box center [50, 143] width 61 height 13
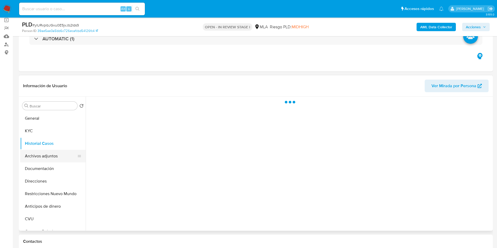
click at [53, 150] on button "Archivos adjuntos" at bounding box center [50, 156] width 61 height 13
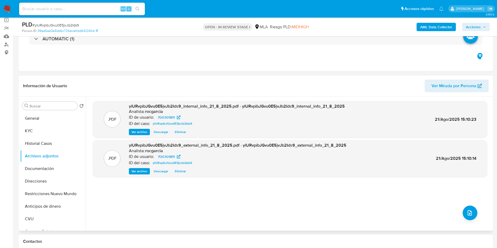
click at [464, 206] on div ".PDF ylURvpibJGvu0E5jvJb2Ids9_internal_info_21_8_2025.pdf - ylURvpibJGvu0E5jvJb…" at bounding box center [290, 164] width 395 height 126
click at [467, 210] on icon "upload-file" at bounding box center [470, 213] width 6 height 6
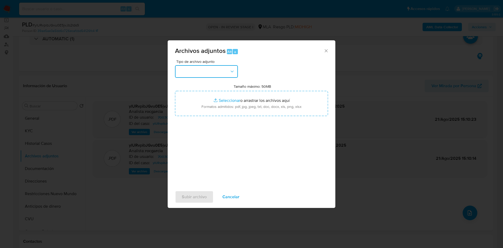
click at [198, 70] on button "button" at bounding box center [206, 71] width 63 height 13
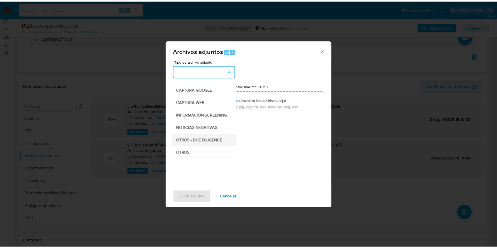
scroll to position [79, 0]
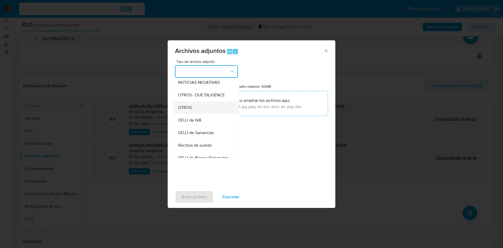
click at [205, 110] on div "OTROS" at bounding box center [204, 107] width 53 height 13
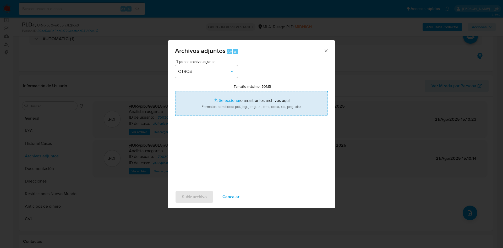
click at [246, 98] on input "Tamaño máximo: 50MB Seleccionar archivos" at bounding box center [251, 103] width 153 height 25
type input "C:\fakepath\Movimientos 700301811.xlsx"
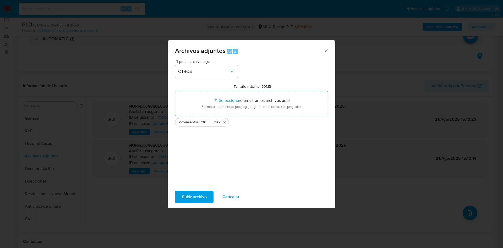
click at [191, 199] on span "Subir archivo" at bounding box center [194, 197] width 25 height 12
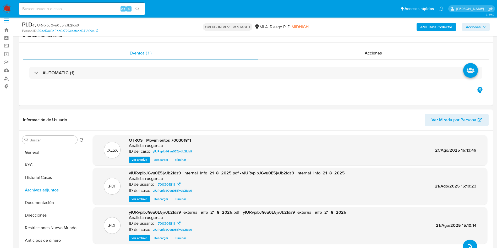
scroll to position [0, 0]
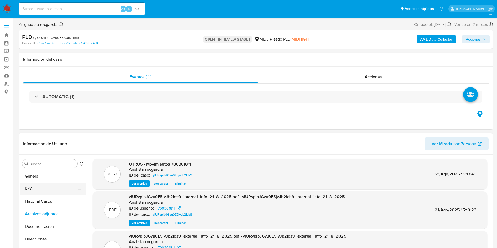
click at [55, 187] on button "KYC" at bounding box center [50, 189] width 61 height 13
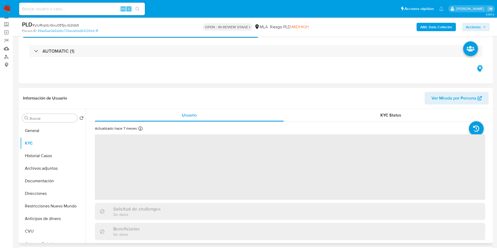
scroll to position [39, 0]
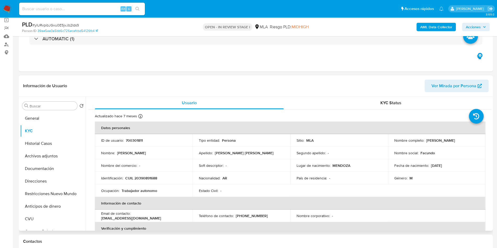
click at [426, 143] on p "Facundo [PERSON_NAME] [PERSON_NAME]" at bounding box center [440, 140] width 29 height 5
drag, startPoint x: 392, startPoint y: 143, endPoint x: 452, endPoint y: 145, distance: 60.0
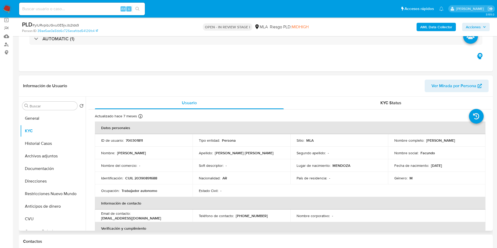
click at [452, 145] on td "Nombre completo : Facundo Rodrigo Vanin Borgese" at bounding box center [437, 140] width 98 height 13
copy p "Facundo [PERSON_NAME] [PERSON_NAME]"
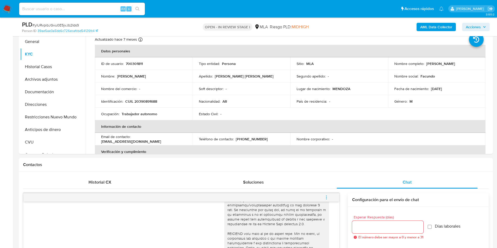
scroll to position [275, 0]
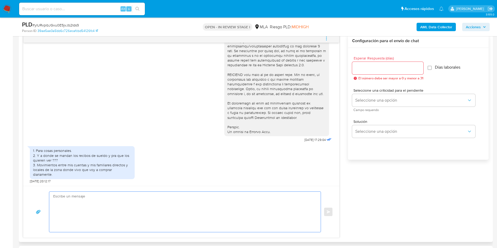
click at [102, 201] on textarea at bounding box center [183, 212] width 261 height 40
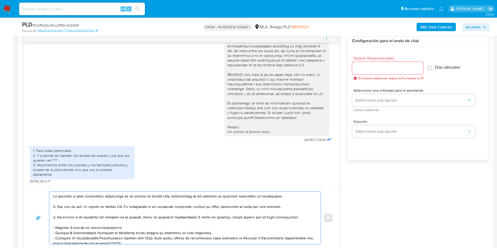
click at [53, 196] on textarea at bounding box center [183, 218] width 261 height 52
paste textarea "Facundo [PERSON_NAME] [PERSON_NAME]"
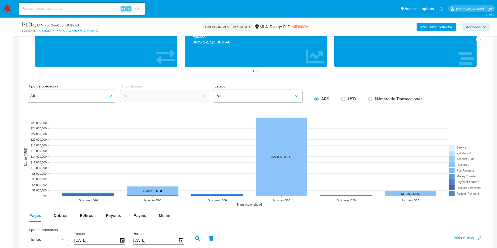
scroll to position [354, 0]
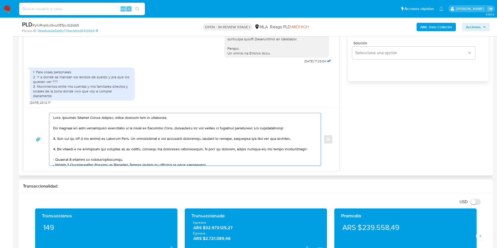
click at [170, 129] on textarea at bounding box center [183, 139] width 261 height 52
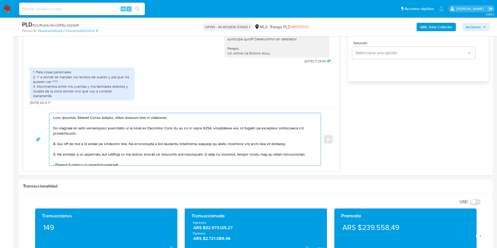
scroll to position [314, 0]
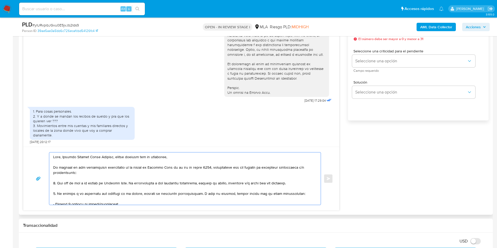
click at [178, 169] on textarea at bounding box center [183, 178] width 261 height 52
drag, startPoint x: 56, startPoint y: 183, endPoint x: 57, endPoint y: 194, distance: 10.5
click at [57, 194] on textarea at bounding box center [183, 178] width 261 height 52
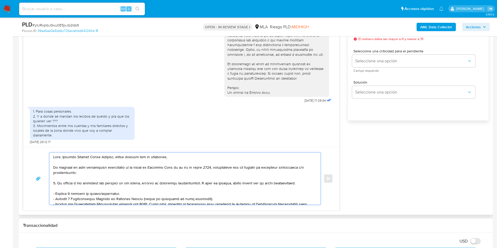
drag, startPoint x: 76, startPoint y: 183, endPoint x: 308, endPoint y: 183, distance: 231.6
click at [308, 183] on textarea at bounding box center [183, 178] width 261 height 52
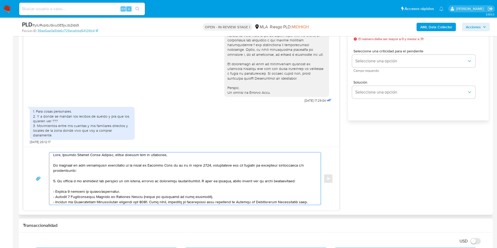
scroll to position [0, 0]
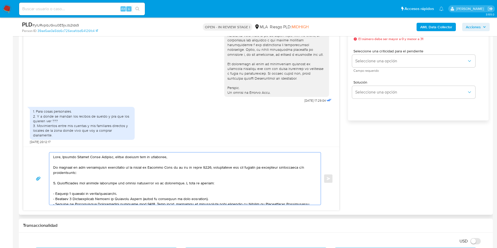
click at [129, 186] on textarea at bounding box center [183, 178] width 261 height 52
click at [0, 0] on lt-span "fo nd os" at bounding box center [0, 0] width 0 height 0
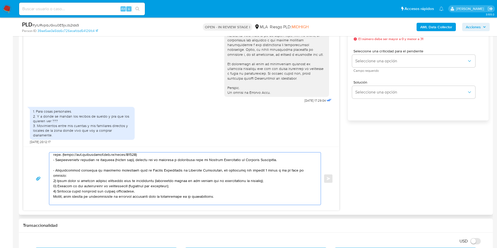
scroll to position [79, 0]
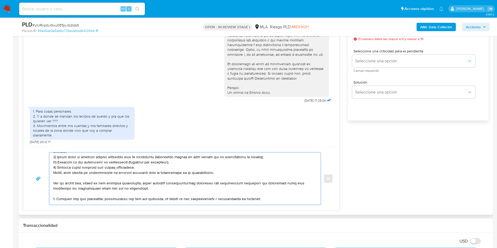
drag, startPoint x: 55, startPoint y: 160, endPoint x: 220, endPoint y: 168, distance: 164.4
click at [220, 168] on textarea at bounding box center [183, 178] width 261 height 52
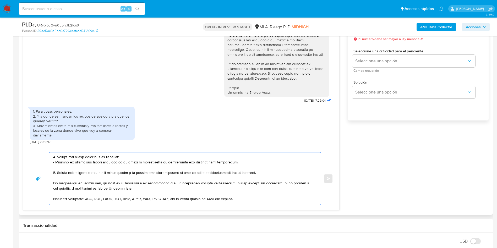
scroll to position [31, 0]
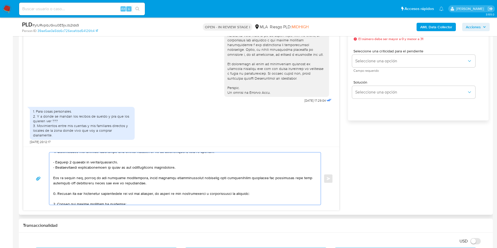
drag, startPoint x: 99, startPoint y: 161, endPoint x: 132, endPoint y: 162, distance: 32.5
click at [132, 162] on textarea at bounding box center [183, 178] width 261 height 52
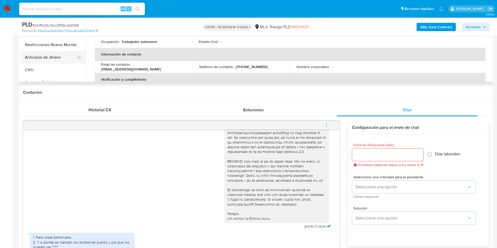
scroll to position [118, 0]
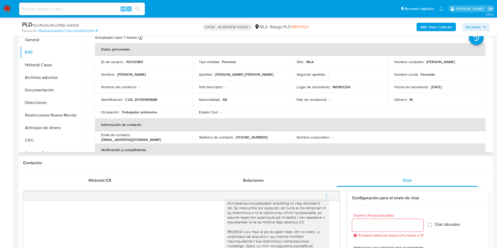
click at [137, 101] on p "CUIL 20390891688" at bounding box center [141, 99] width 32 height 5
copy p "20390891688"
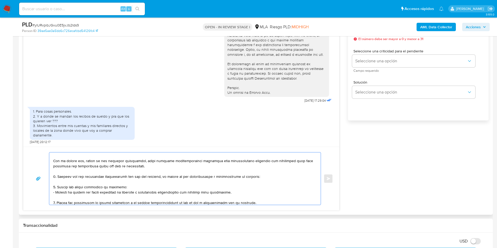
scroll to position [71, 0]
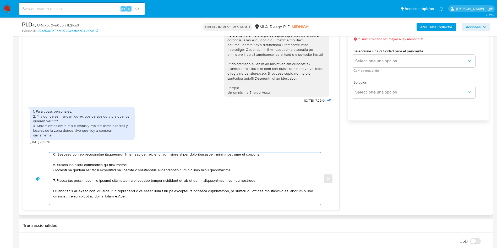
drag, startPoint x: 54, startPoint y: 193, endPoint x: 57, endPoint y: 182, distance: 11.8
click at [57, 182] on textarea at bounding box center [183, 178] width 261 height 52
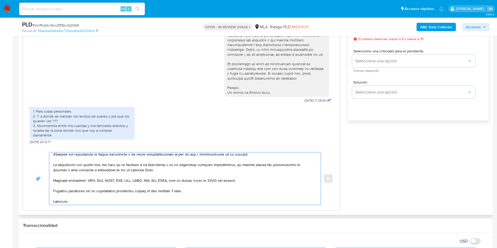
scroll to position [45, 0]
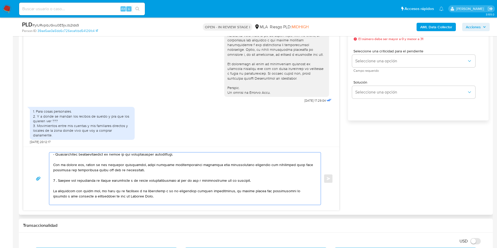
drag, startPoint x: 65, startPoint y: 180, endPoint x: 104, endPoint y: 180, distance: 38.8
click at [104, 180] on textarea at bounding box center [183, 178] width 261 height 52
click at [197, 180] on textarea at bounding box center [183, 178] width 261 height 52
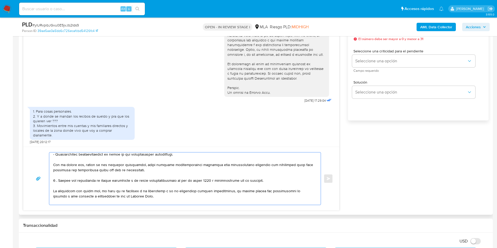
scroll to position [0, 0]
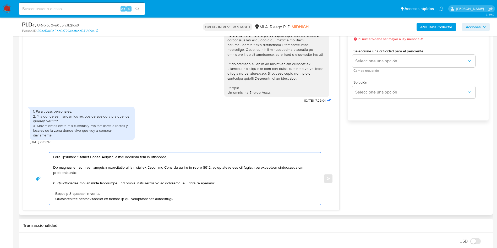
drag, startPoint x: 97, startPoint y: 169, endPoint x: 133, endPoint y: 175, distance: 36.5
click at [133, 175] on textarea at bounding box center [183, 178] width 261 height 52
drag, startPoint x: 217, startPoint y: 167, endPoint x: 218, endPoint y: 171, distance: 4.0
click at [218, 171] on textarea at bounding box center [183, 178] width 261 height 52
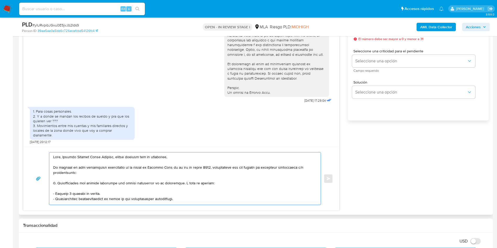
click at [218, 171] on textarea at bounding box center [183, 178] width 261 height 52
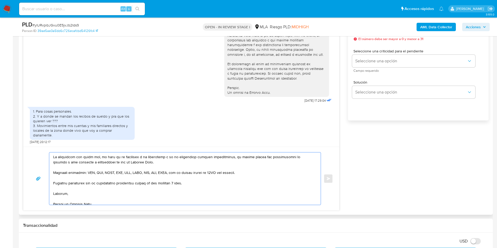
scroll to position [39, 0]
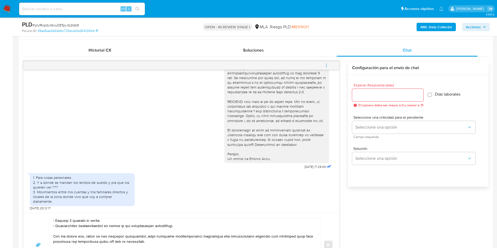
click at [372, 70] on div "18/08/2025 17:29:04 1. Para cosas personales. 2. Y a donde se mandan los recibo…" at bounding box center [256, 167] width 466 height 220
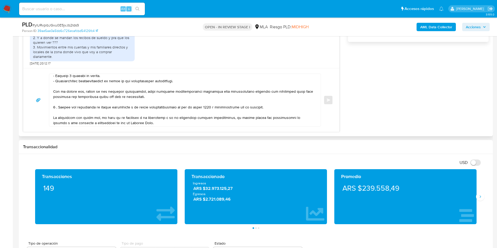
scroll to position [0, 0]
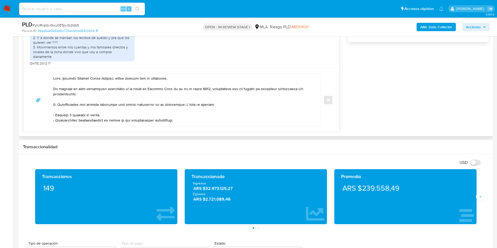
click at [189, 80] on textarea at bounding box center [183, 100] width 261 height 52
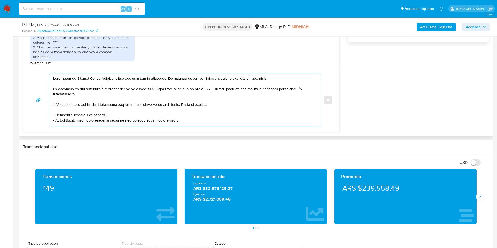
click at [186, 80] on textarea at bounding box center [183, 100] width 261 height 52
click at [182, 80] on textarea at bounding box center [183, 100] width 261 height 52
click at [0, 0] on lt-span "docum en tación" at bounding box center [0, 0] width 0 height 0
click at [206, 78] on textarea at bounding box center [183, 100] width 261 height 52
click at [210, 79] on textarea at bounding box center [183, 100] width 261 height 52
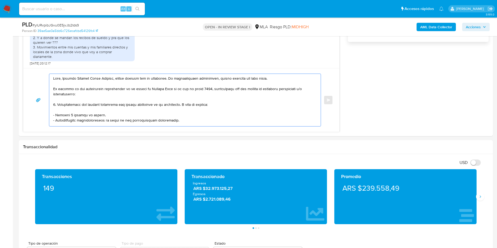
click at [0, 0] on lt-span "soli ci tada" at bounding box center [0, 0] width 0 height 0
click at [207, 106] on textarea at bounding box center [183, 100] width 261 height 52
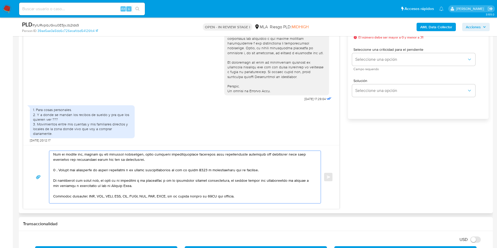
scroll to position [275, 0]
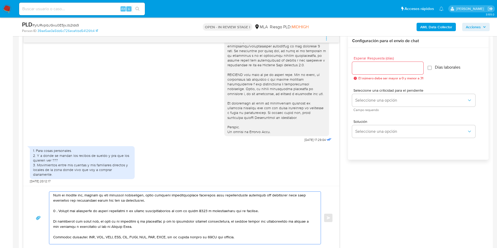
type textarea "Hola, Facundo Rodrigo Vanin Borgese, muchas gracias por tu respuesta. La docume…"
click at [381, 73] on div at bounding box center [387, 68] width 71 height 13
click at [381, 71] on input "Esperar Respuesta (días)" at bounding box center [387, 68] width 71 height 7
type input "3"
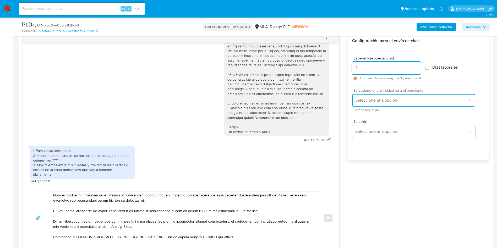
click at [372, 100] on span "Seleccione una opción" at bounding box center [411, 100] width 112 height 5
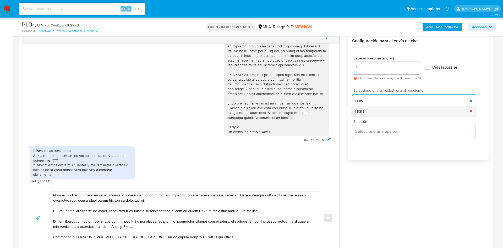
click at [371, 111] on div "HIGH" at bounding box center [412, 111] width 115 height 10
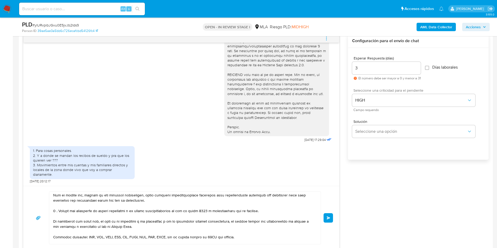
click at [329, 217] on span "Enviar" at bounding box center [329, 217] width 4 height 3
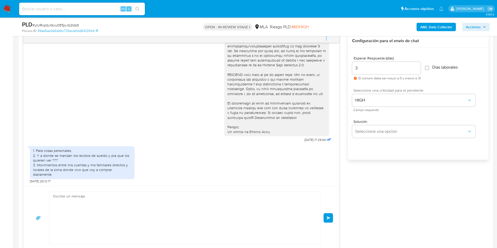
scroll to position [394, 0]
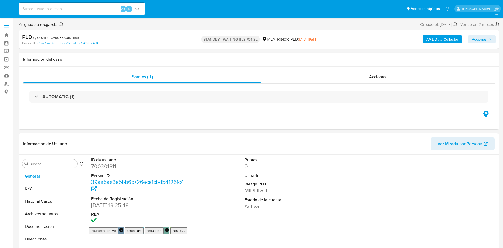
select select "10"
